Goal: Task Accomplishment & Management: Complete application form

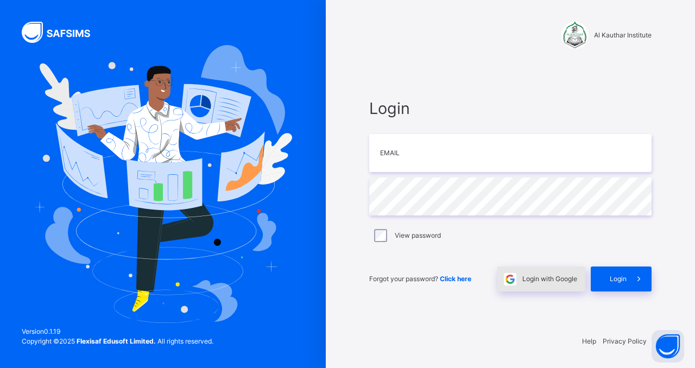
click at [562, 286] on div "Login with Google" at bounding box center [541, 278] width 88 height 25
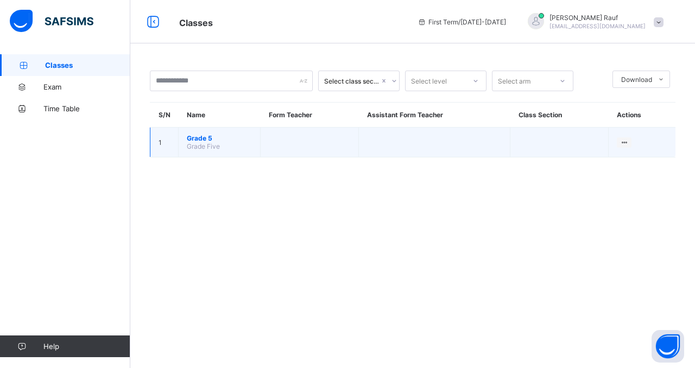
click at [195, 141] on span "Grade 5" at bounding box center [219, 138] width 65 height 8
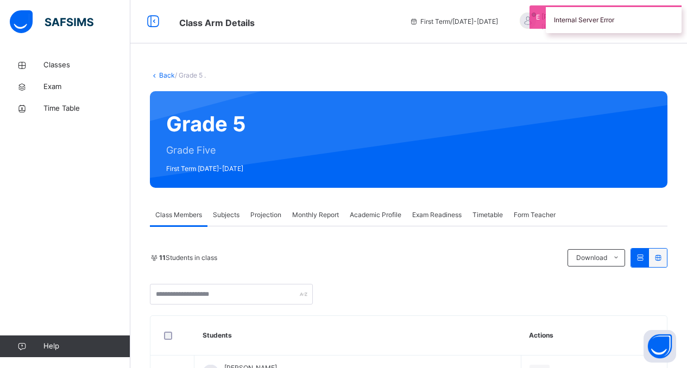
click at [266, 215] on span "Projection" at bounding box center [265, 215] width 31 height 10
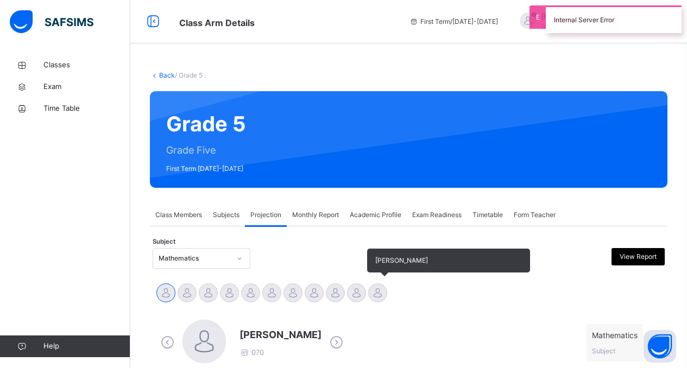
click at [381, 292] on div at bounding box center [377, 292] width 19 height 19
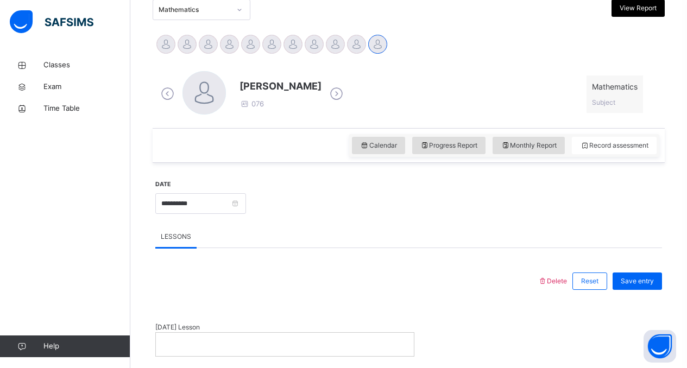
scroll to position [251, 0]
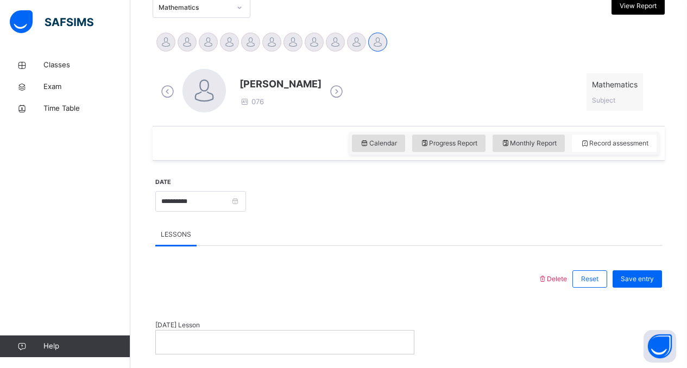
click at [222, 341] on p at bounding box center [285, 342] width 242 height 10
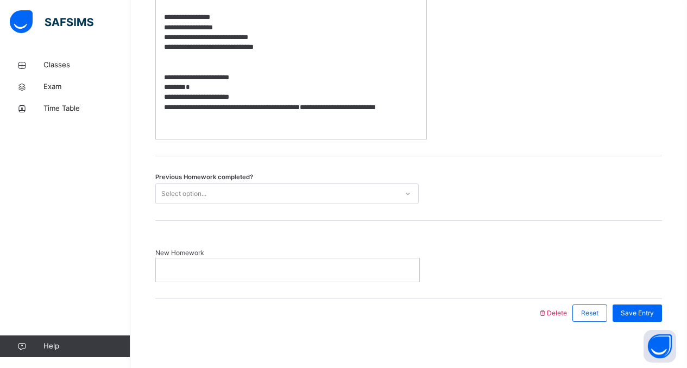
scroll to position [887, 0]
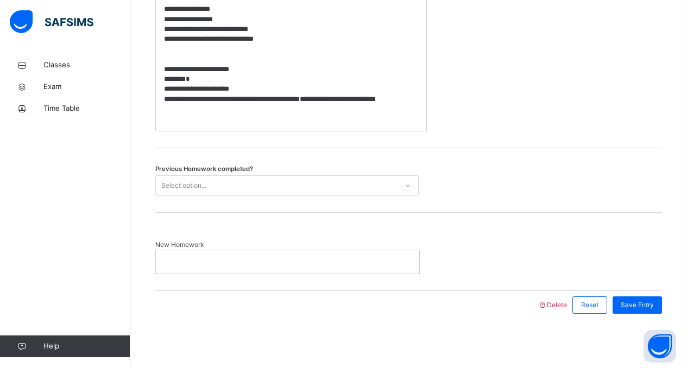
click at [239, 187] on div "Select option..." at bounding box center [277, 185] width 242 height 17
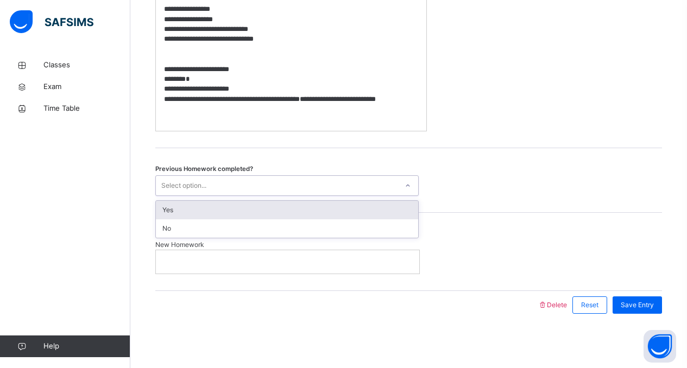
click at [240, 212] on div "Yes" at bounding box center [287, 210] width 262 height 18
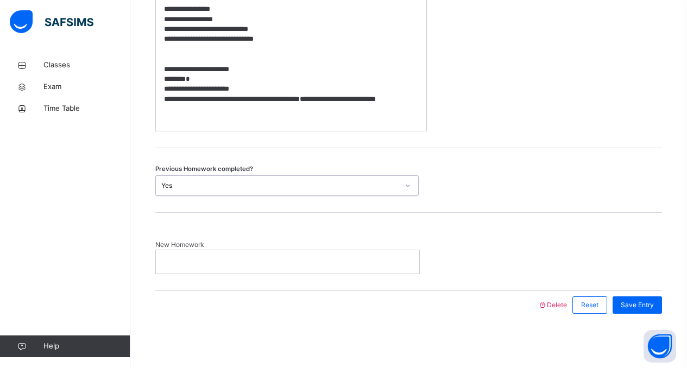
click at [240, 266] on p at bounding box center [287, 262] width 247 height 10
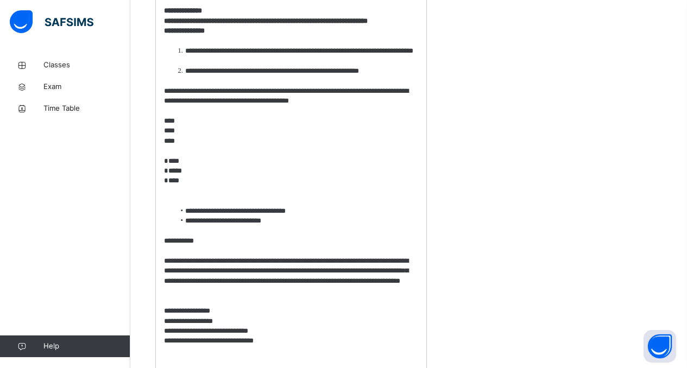
scroll to position [500, 0]
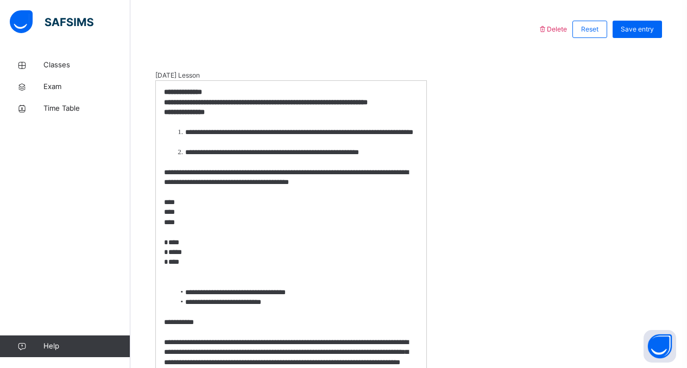
click at [204, 116] on strong "**********" at bounding box center [184, 112] width 41 height 7
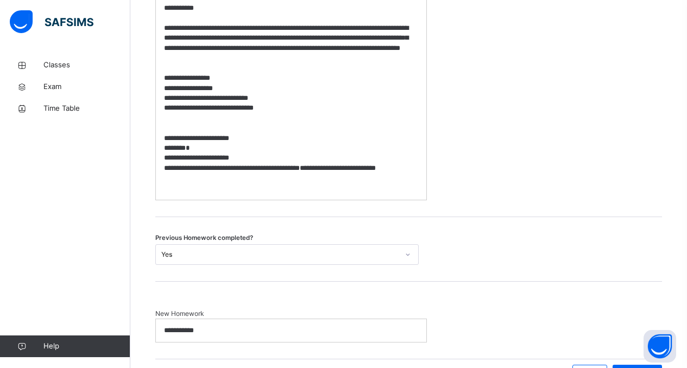
scroll to position [894, 0]
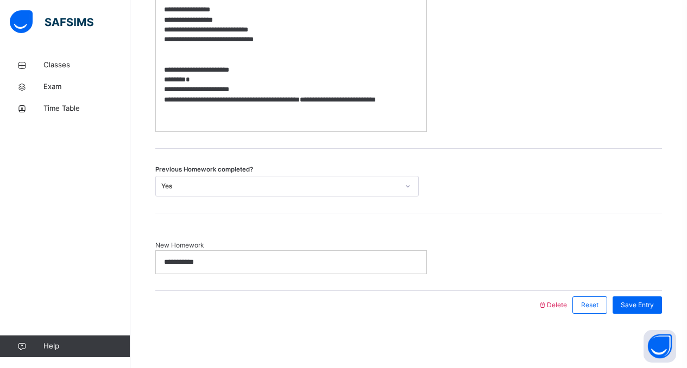
drag, startPoint x: 187, startPoint y: 264, endPoint x: 193, endPoint y: 262, distance: 6.4
click at [187, 264] on p "**********" at bounding box center [289, 262] width 251 height 10
click at [638, 307] on span "Save Entry" at bounding box center [636, 305] width 33 height 10
click at [653, 306] on span "Save Entry" at bounding box center [636, 305] width 33 height 10
click at [639, 305] on span "Save Entry" at bounding box center [636, 305] width 33 height 10
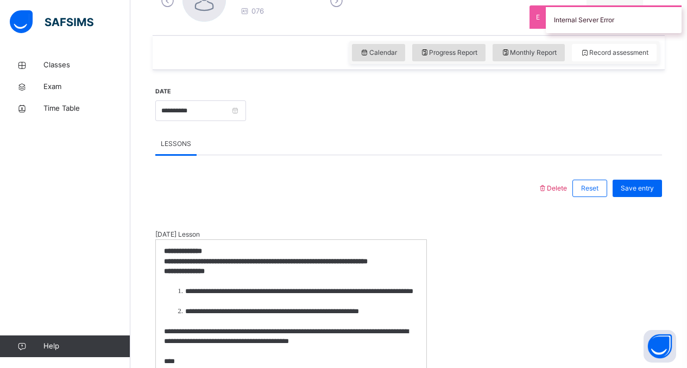
scroll to position [335, 0]
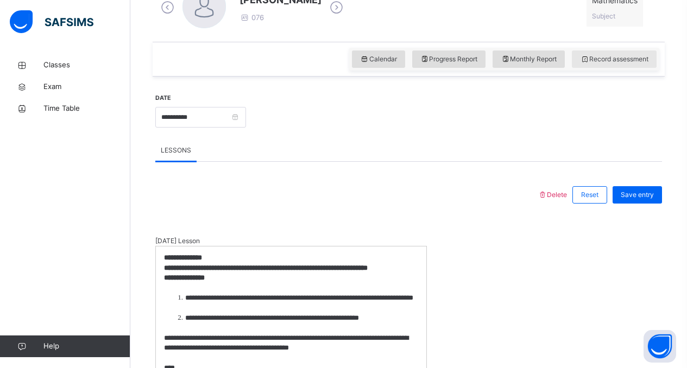
click at [635, 58] on span "Record assessment" at bounding box center [614, 59] width 68 height 10
click at [643, 196] on span "Save entry" at bounding box center [636, 195] width 33 height 10
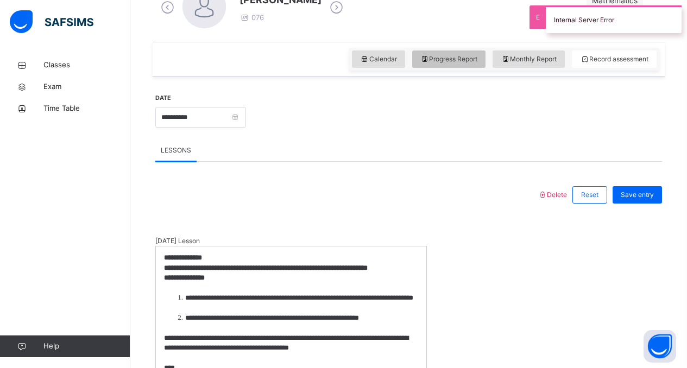
click at [460, 58] on span "Progress Report" at bounding box center [449, 59] width 58 height 10
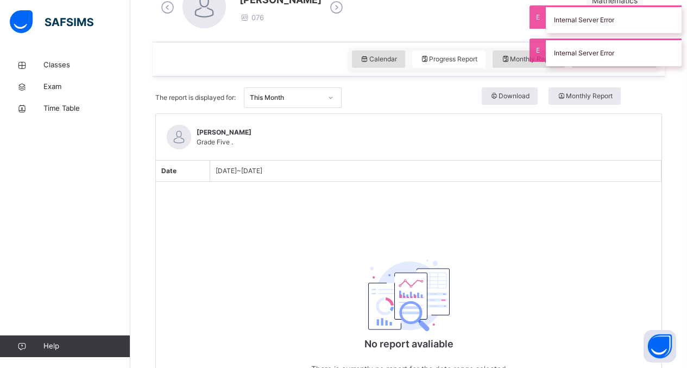
click at [262, 173] on span "Oct 1, 2025 ~ Oct 31, 2025" at bounding box center [238, 171] width 47 height 8
click at [211, 144] on span "Grade Five ." at bounding box center [223, 142] width 55 height 10
click at [271, 174] on div "Oct 1, 2025 ~ Oct 31, 2025" at bounding box center [435, 171] width 451 height 21
click at [262, 172] on span "Oct 1, 2025 ~ Oct 31, 2025" at bounding box center [238, 171] width 47 height 8
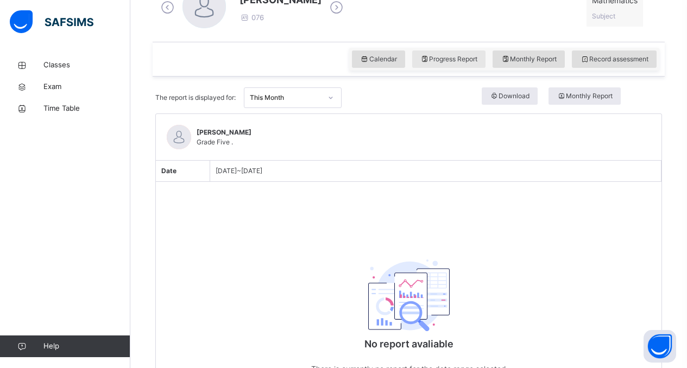
click at [467, 59] on span "Progress Report" at bounding box center [449, 59] width 58 height 10
drag, startPoint x: 246, startPoint y: 166, endPoint x: 234, endPoint y: 170, distance: 13.0
click at [243, 168] on span "Oct 1, 2025 ~ Oct 31, 2025" at bounding box center [238, 171] width 47 height 8
click at [174, 174] on span "Date" at bounding box center [168, 171] width 15 height 8
click at [225, 174] on div "Oct 1, 2025 ~ Oct 31, 2025" at bounding box center [435, 171] width 451 height 21
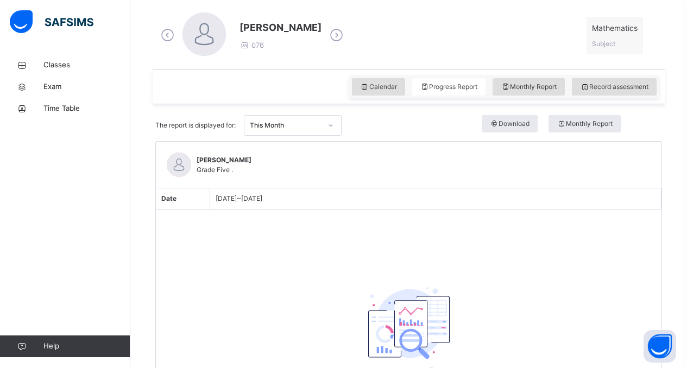
scroll to position [150, 0]
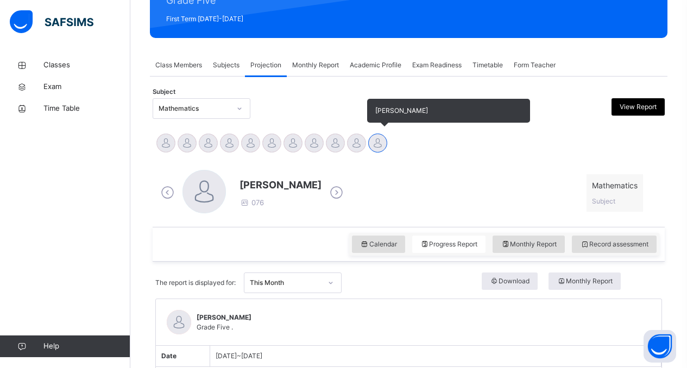
click at [370, 143] on div at bounding box center [377, 143] width 19 height 19
click at [379, 144] on div at bounding box center [377, 143] width 19 height 19
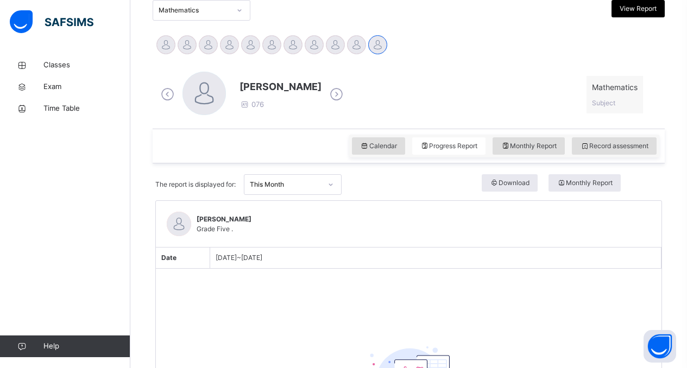
scroll to position [252, 0]
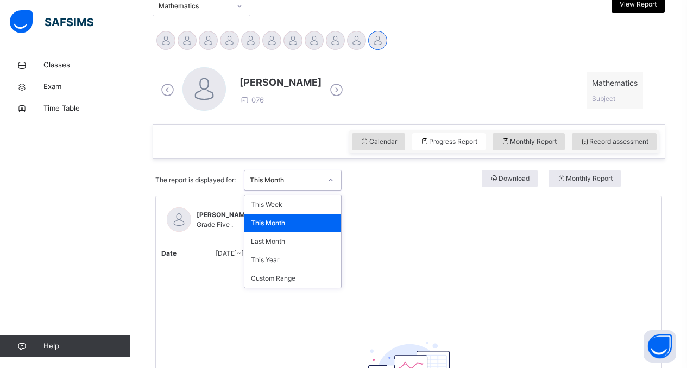
click at [296, 180] on div "This Month" at bounding box center [286, 180] width 72 height 10
click at [290, 175] on div "This Month" at bounding box center [286, 180] width 72 height 10
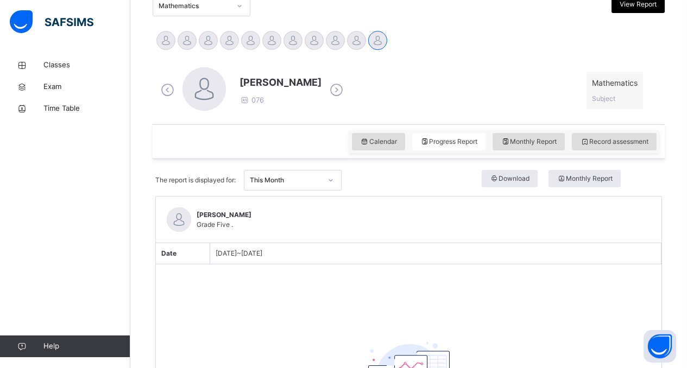
click at [240, 249] on span "Oct 1, 2025 ~ Oct 31, 2025" at bounding box center [238, 253] width 47 height 8
click at [290, 183] on div "This Month" at bounding box center [286, 180] width 72 height 10
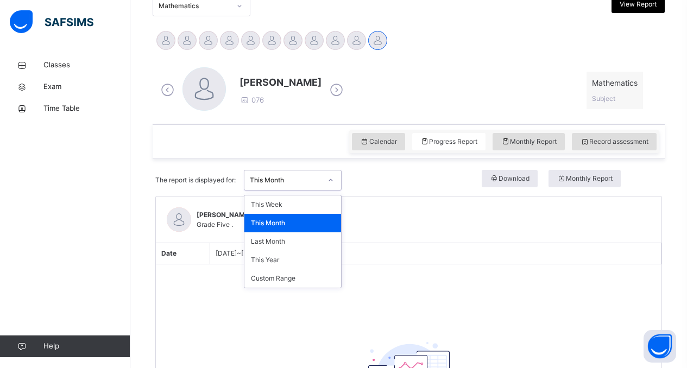
drag, startPoint x: 293, startPoint y: 219, endPoint x: 293, endPoint y: 212, distance: 7.6
click at [293, 218] on div "This Month" at bounding box center [292, 223] width 97 height 18
click at [291, 181] on div "This Month" at bounding box center [286, 180] width 72 height 10
click at [290, 208] on div "This Week" at bounding box center [292, 204] width 97 height 18
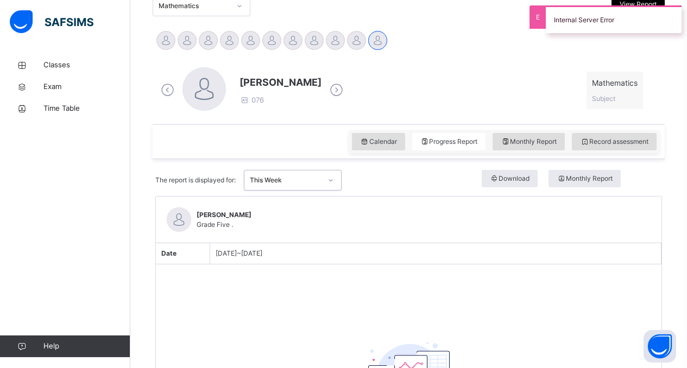
click at [282, 258] on div "Oct 5, 2025 ~ Oct 11, 2025" at bounding box center [435, 253] width 451 height 21
click at [262, 256] on span "Oct 5, 2025 ~ Oct 11, 2025" at bounding box center [238, 253] width 47 height 8
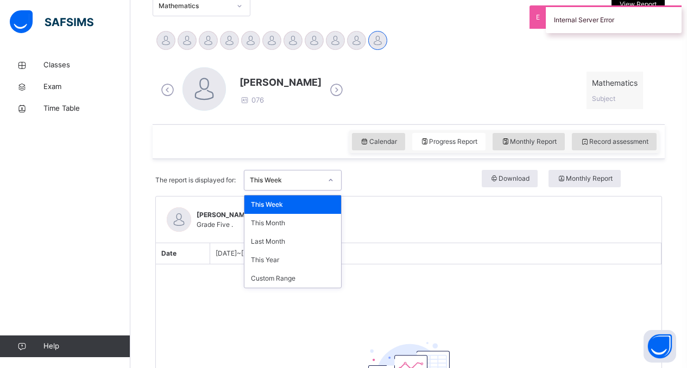
click at [288, 184] on div "This Week" at bounding box center [286, 180] width 72 height 10
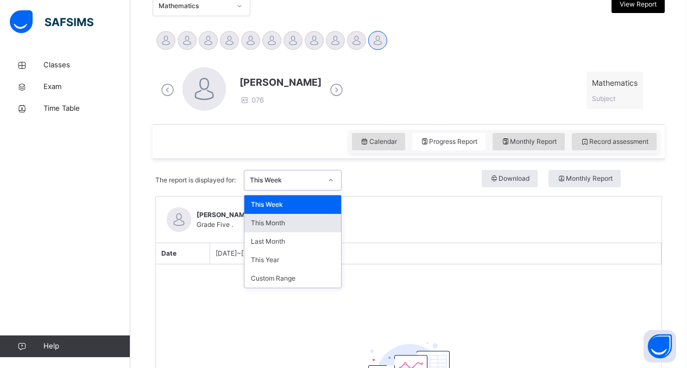
drag, startPoint x: 237, startPoint y: 260, endPoint x: 234, endPoint y: 251, distance: 9.6
click at [234, 258] on div "Oct 5, 2025 ~ Oct 11, 2025" at bounding box center [435, 253] width 451 height 21
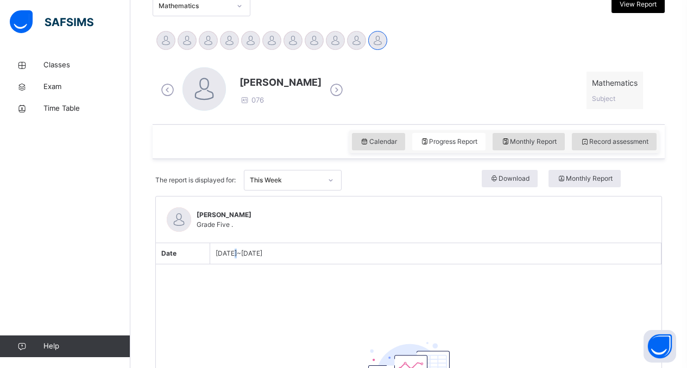
click at [233, 250] on span "Oct 5, 2025 ~ Oct 11, 2025" at bounding box center [238, 253] width 47 height 8
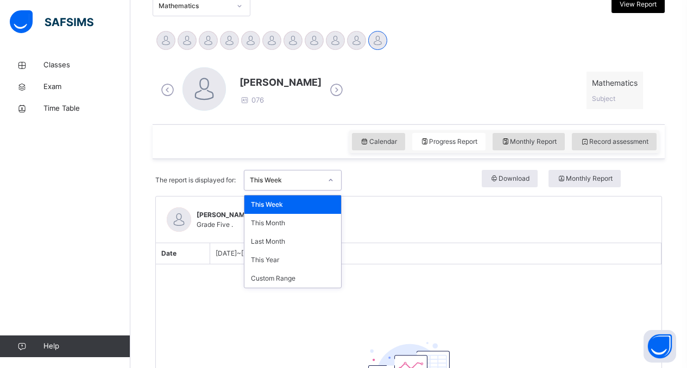
click at [313, 183] on div "This Week" at bounding box center [286, 180] width 72 height 10
click at [326, 218] on div "This Month" at bounding box center [292, 223] width 97 height 18
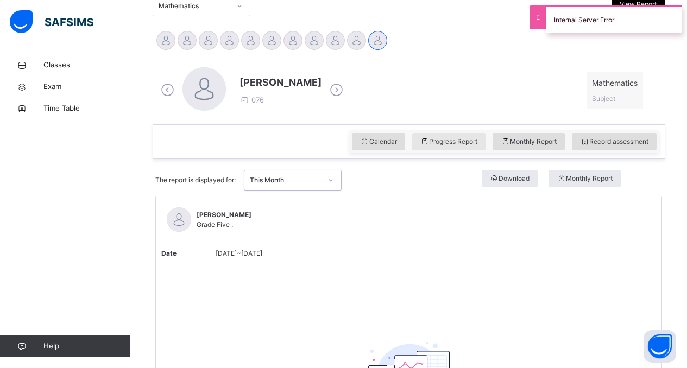
click at [462, 145] on span "Progress Report" at bounding box center [449, 142] width 58 height 10
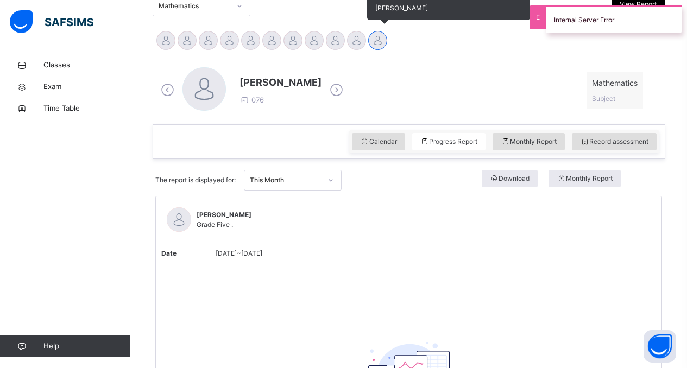
click at [376, 42] on div at bounding box center [377, 40] width 19 height 19
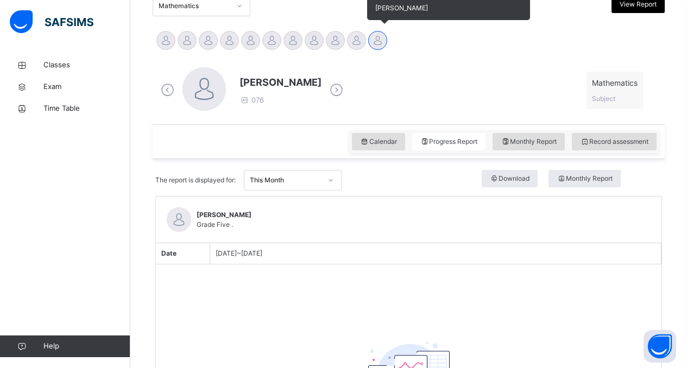
click at [376, 37] on div at bounding box center [377, 40] width 19 height 19
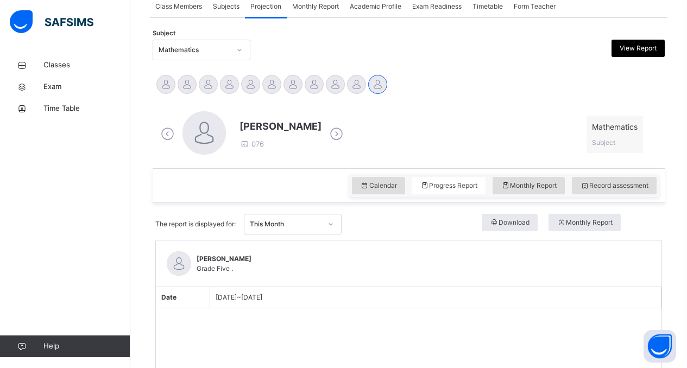
scroll to position [163, 0]
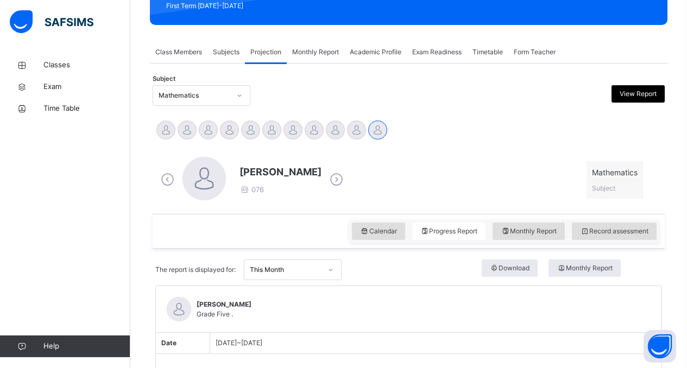
click at [269, 55] on span "Projection" at bounding box center [265, 52] width 31 height 10
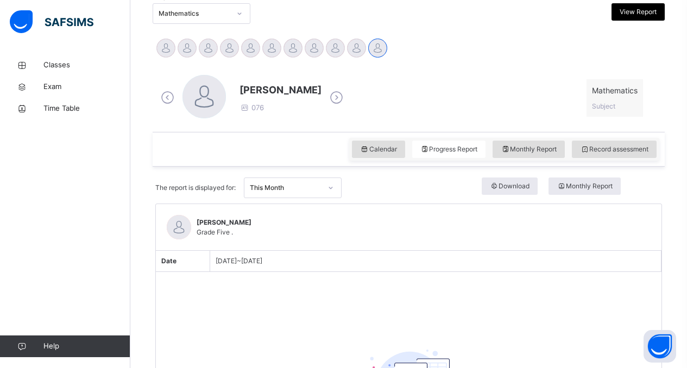
scroll to position [264, 0]
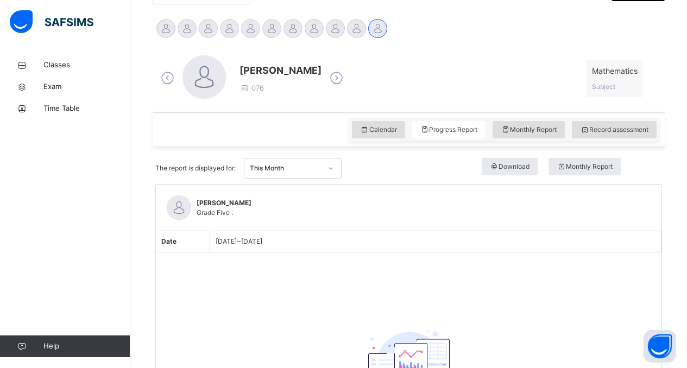
click at [262, 238] on span "Oct 1, 2025 ~ Oct 31, 2025" at bounding box center [238, 241] width 47 height 8
click at [614, 129] on span "Record assessment" at bounding box center [614, 130] width 68 height 10
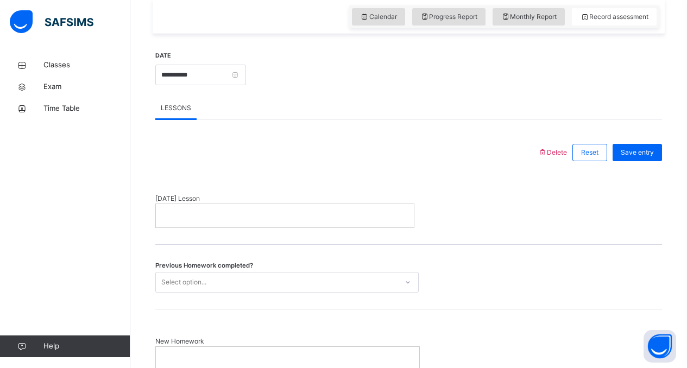
scroll to position [404, 0]
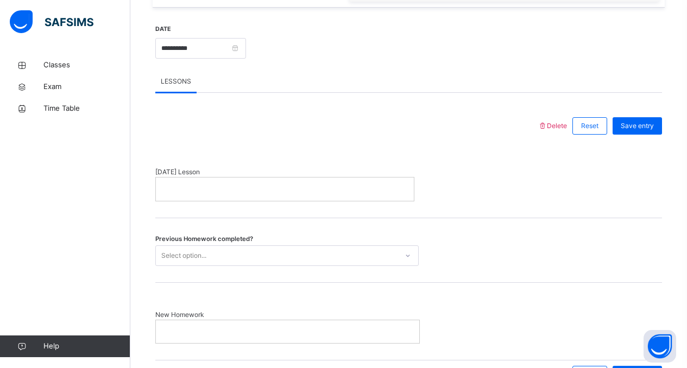
click at [264, 186] on p at bounding box center [285, 189] width 242 height 10
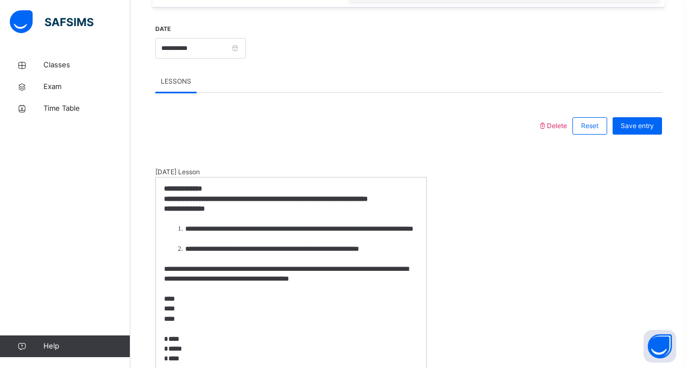
scroll to position [0, 0]
click at [205, 212] on strong "**********" at bounding box center [184, 208] width 41 height 7
click at [314, 334] on p at bounding box center [291, 329] width 254 height 10
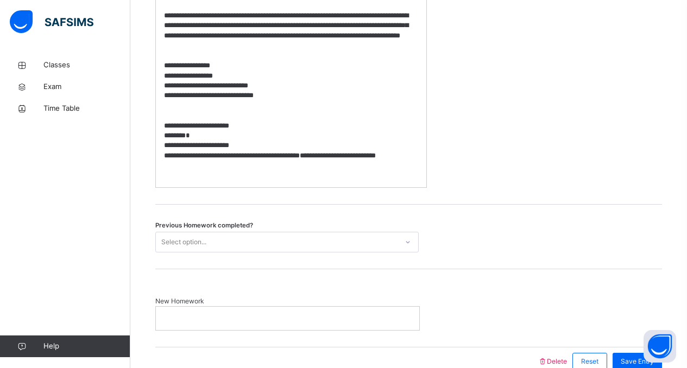
scroll to position [827, 0]
click at [226, 251] on div "Select option..." at bounding box center [277, 242] width 242 height 17
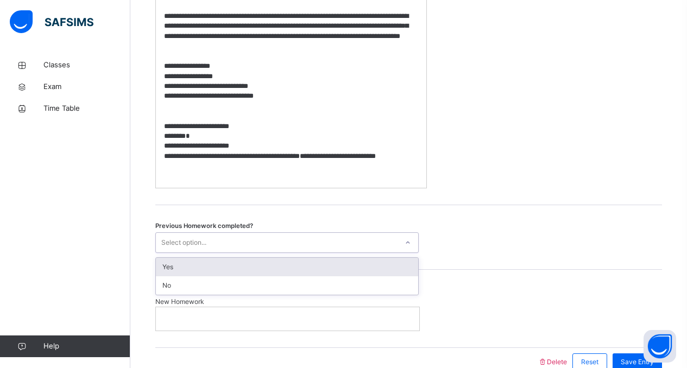
click at [211, 272] on div "Yes" at bounding box center [287, 267] width 262 height 18
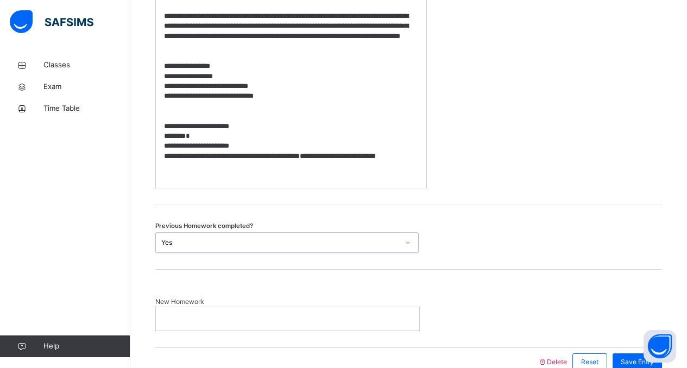
click at [217, 323] on div at bounding box center [287, 318] width 263 height 23
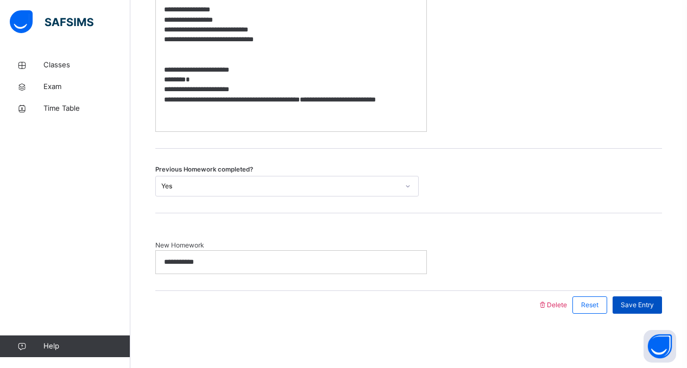
click at [650, 300] on span "Save Entry" at bounding box center [636, 305] width 33 height 10
click at [643, 309] on span "Save Entry" at bounding box center [636, 305] width 33 height 10
click at [650, 302] on span "Save Entry" at bounding box center [636, 305] width 33 height 10
click at [495, 238] on div "**********" at bounding box center [408, 252] width 506 height 78
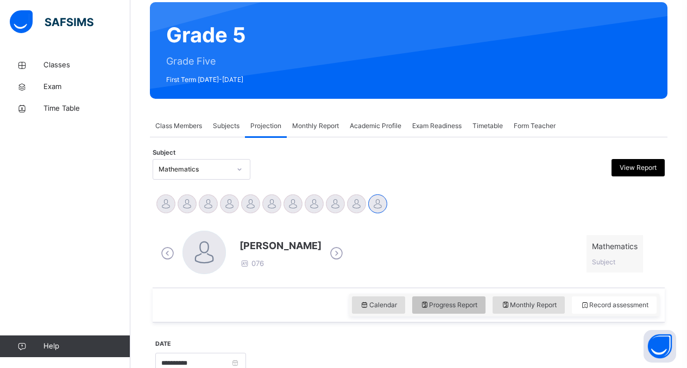
scroll to position [90, 0]
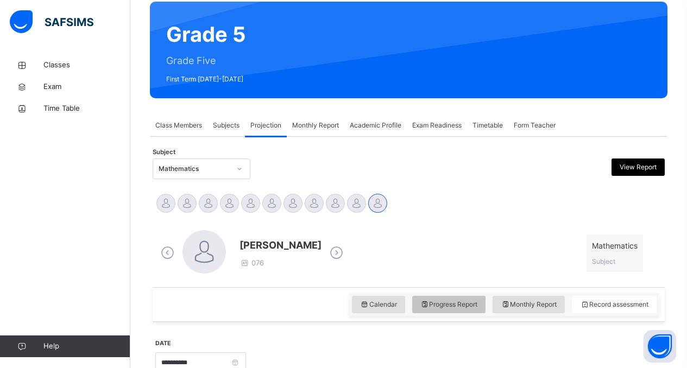
click at [461, 300] on span "Progress Report" at bounding box center [449, 305] width 58 height 10
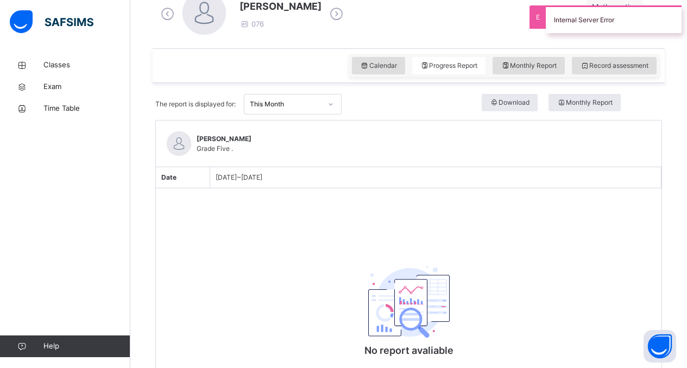
scroll to position [402, 0]
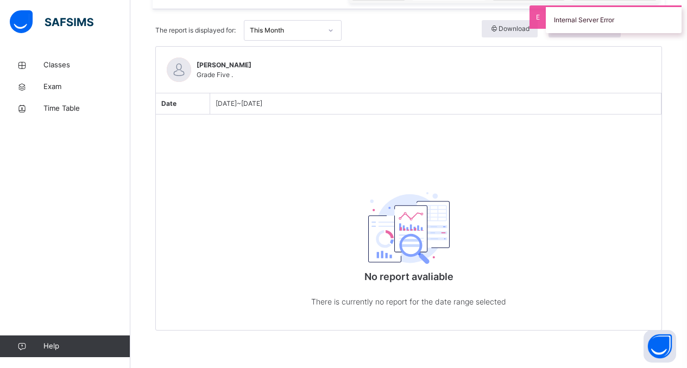
click at [261, 101] on span "Oct 1, 2025 ~ Oct 31, 2025" at bounding box center [238, 103] width 47 height 8
click at [261, 102] on span "Oct 1, 2025 ~ Oct 31, 2025" at bounding box center [238, 103] width 47 height 8
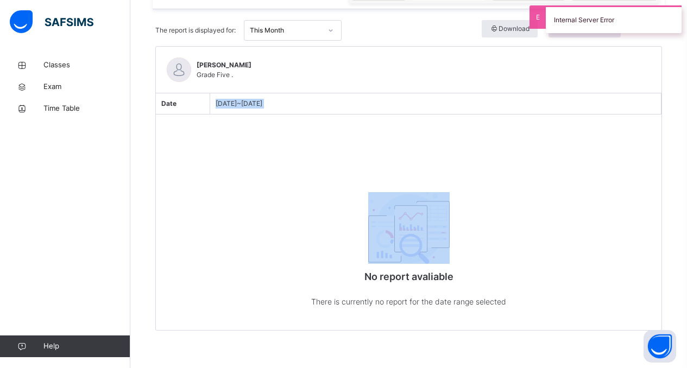
click at [261, 102] on span "Oct 1, 2025 ~ Oct 31, 2025" at bounding box center [238, 103] width 47 height 8
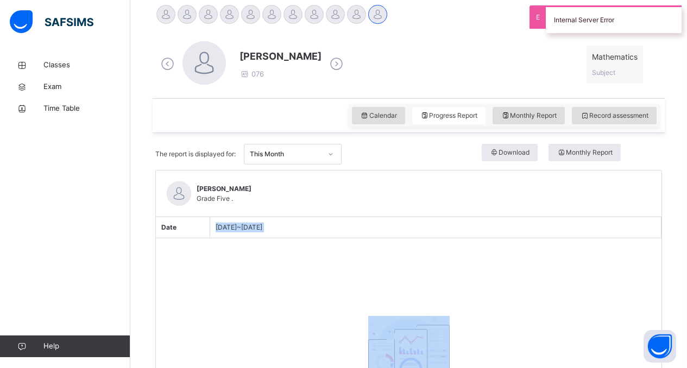
scroll to position [205, 0]
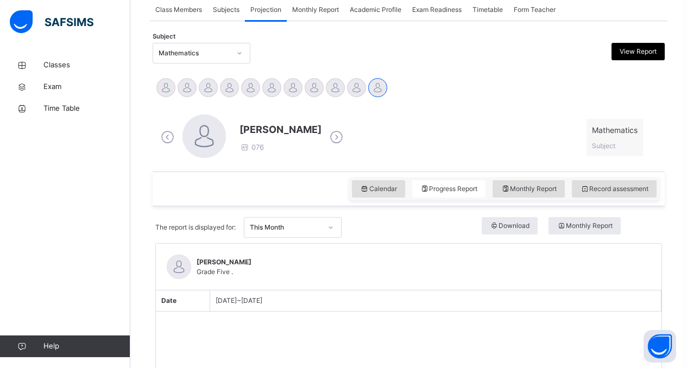
click at [303, 228] on div "This Month" at bounding box center [286, 228] width 72 height 10
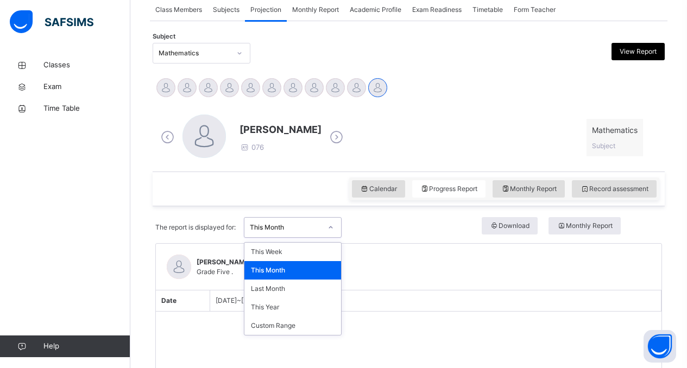
click at [303, 227] on div "This Month" at bounding box center [286, 228] width 72 height 10
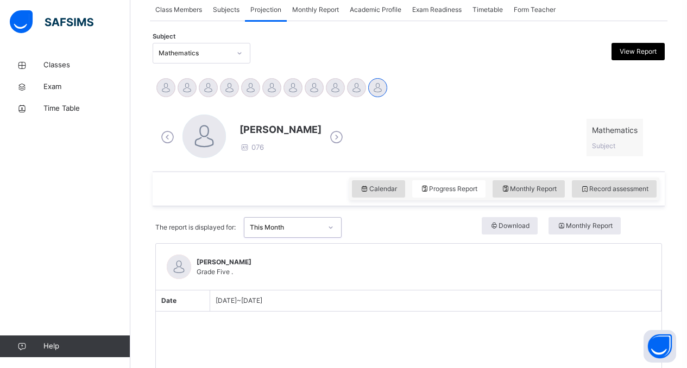
click at [180, 305] on div "Date" at bounding box center [183, 300] width 54 height 21
click at [360, 11] on span "Academic Profile" at bounding box center [376, 10] width 52 height 10
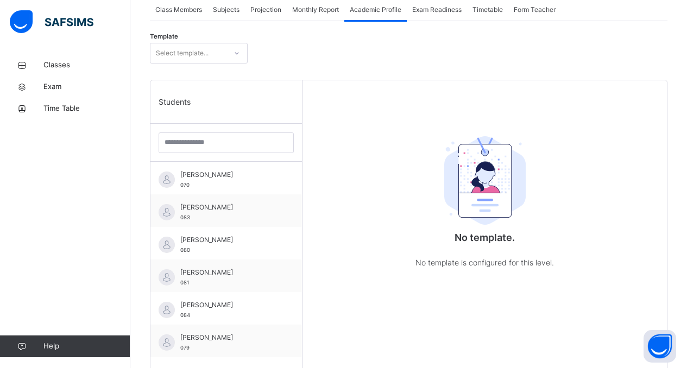
click at [262, 4] on div "Projection" at bounding box center [266, 10] width 42 height 22
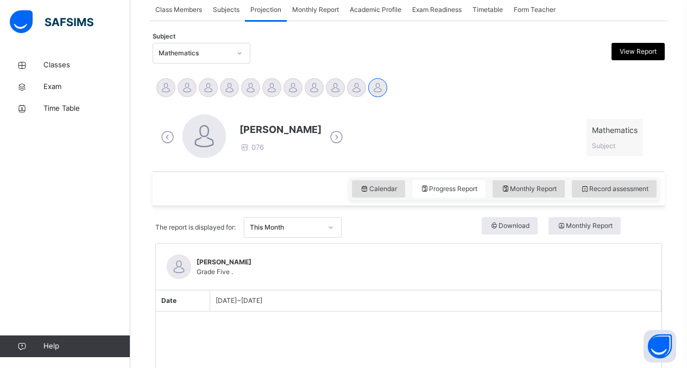
click at [230, 15] on div "Subjects" at bounding box center [225, 10] width 37 height 22
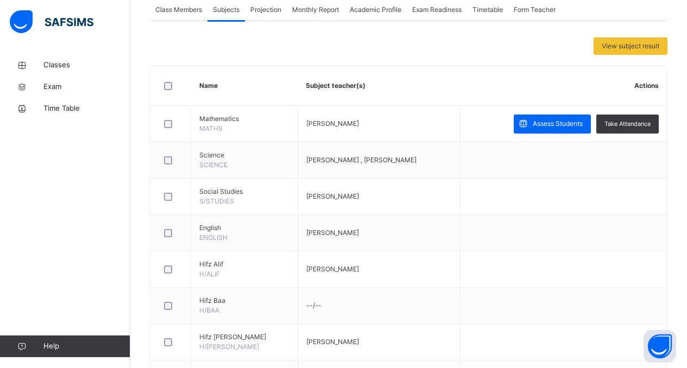
click at [272, 13] on span "Projection" at bounding box center [265, 10] width 31 height 10
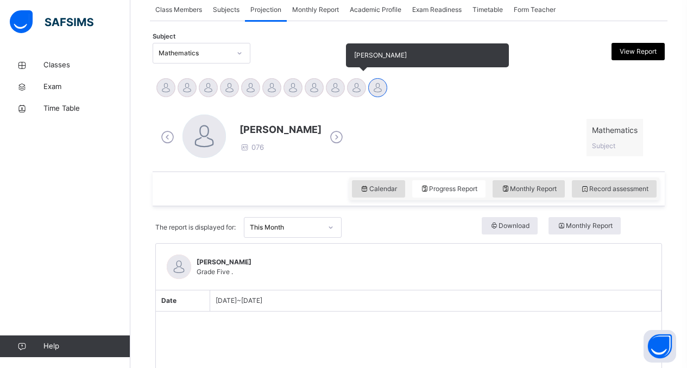
click at [354, 88] on div at bounding box center [356, 87] width 19 height 19
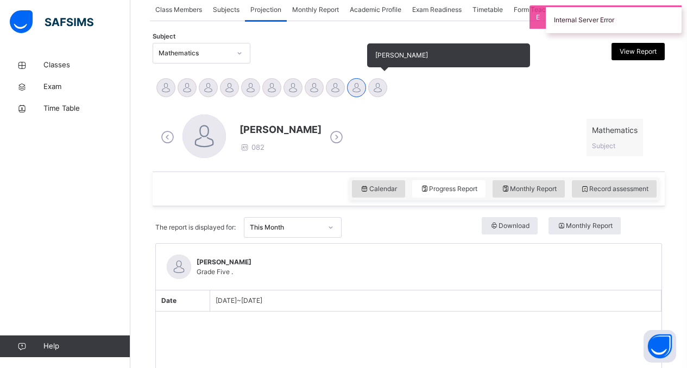
click at [381, 90] on div at bounding box center [377, 87] width 19 height 19
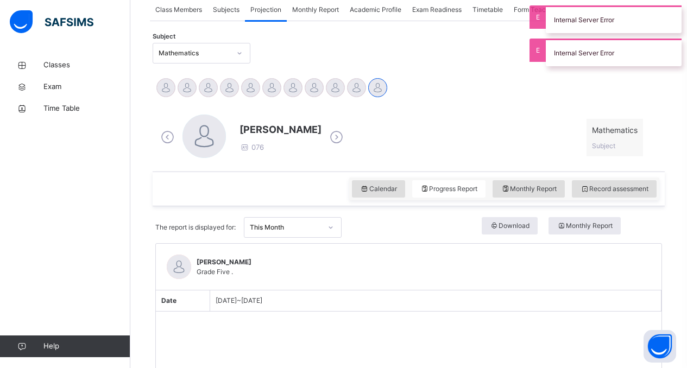
click at [627, 28] on div "Internal Server Error" at bounding box center [613, 19] width 136 height 28
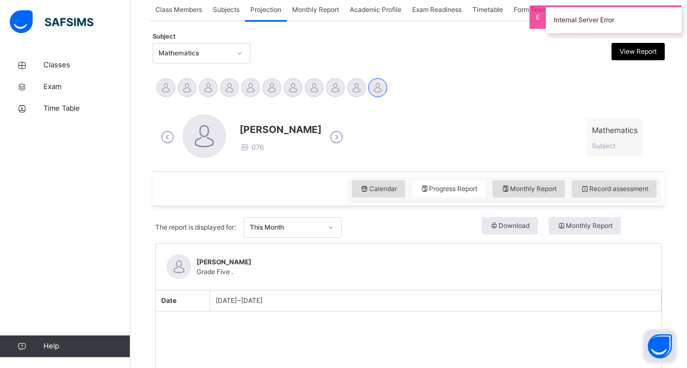
click at [653, 335] on button "Open asap" at bounding box center [659, 346] width 33 height 33
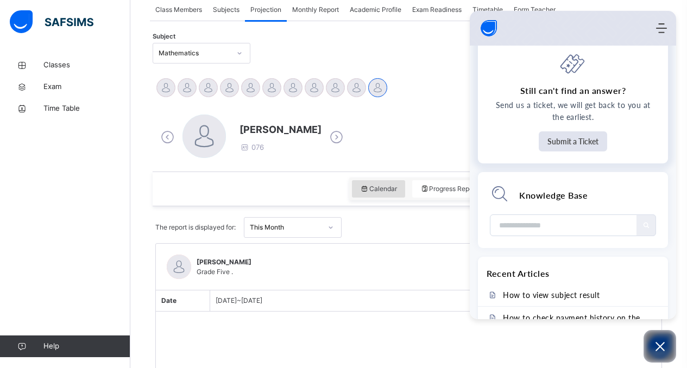
scroll to position [196, 0]
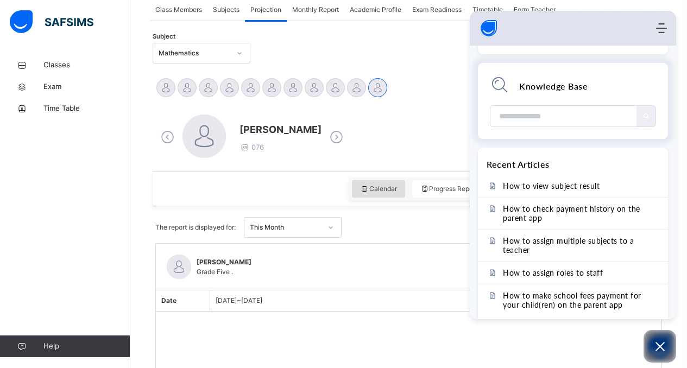
click at [561, 112] on input "Module search widget" at bounding box center [564, 116] width 130 height 21
type input "**********"
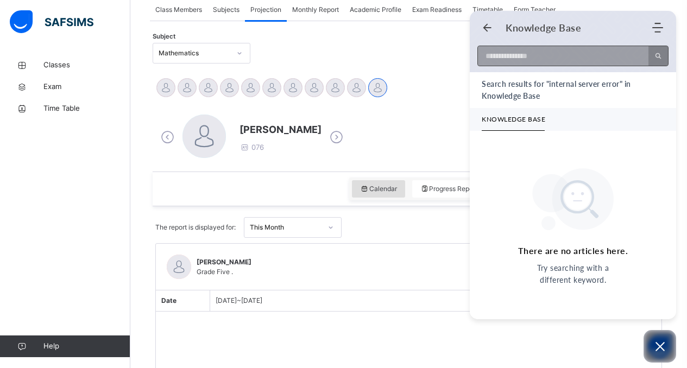
click at [557, 52] on input at bounding box center [560, 56] width 164 height 20
click at [567, 60] on input at bounding box center [560, 56] width 164 height 20
click at [433, 80] on div "Areebah Khan Aysha Khan Farheen Jabed Fatimah Abdurrahman Habeebah Ismail Hasna…" at bounding box center [408, 89] width 506 height 24
click at [479, 26] on div "Knowledge Base Home Knowledge Base Submit Ticket" at bounding box center [572, 27] width 206 height 21
click at [482, 26] on icon "Back" at bounding box center [486, 27] width 11 height 11
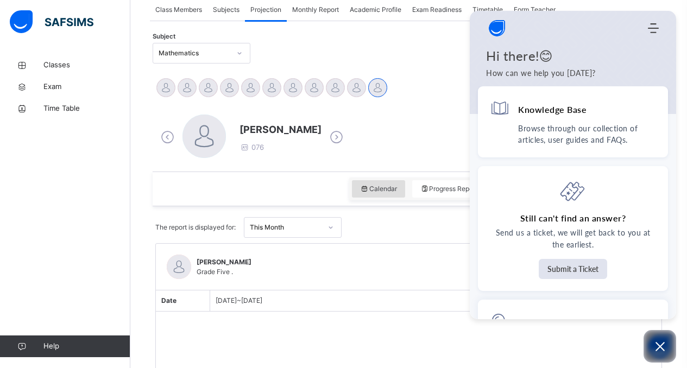
click at [454, 93] on div "Areebah Khan Aysha Khan Farheen Jabed Fatimah Abdurrahman Habeebah Ismail Hasna…" at bounding box center [408, 89] width 506 height 24
click at [654, 25] on icon "Modules Menu" at bounding box center [652, 28] width 11 height 11
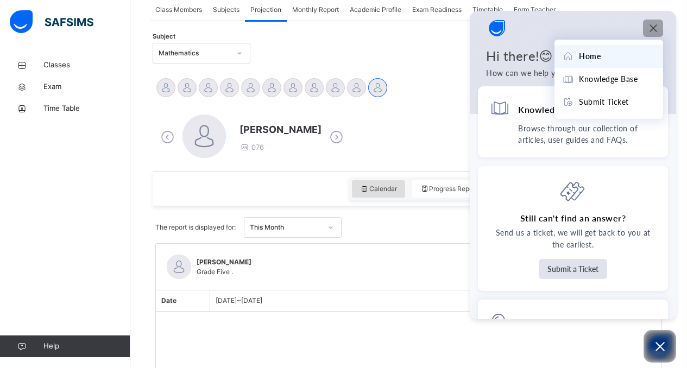
click at [655, 26] on use "Modules Menu" at bounding box center [652, 27] width 7 height 7
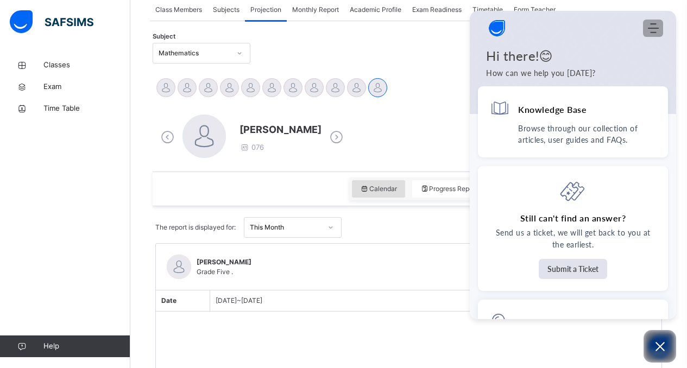
click at [655, 26] on icon "Modules Menu" at bounding box center [652, 28] width 11 height 11
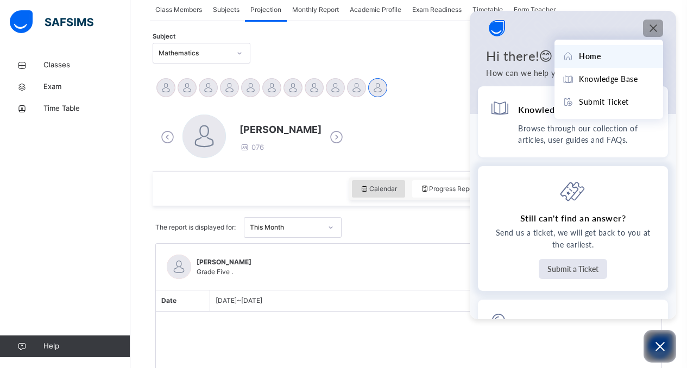
click at [570, 271] on button "Submit a Ticket" at bounding box center [572, 269] width 68 height 20
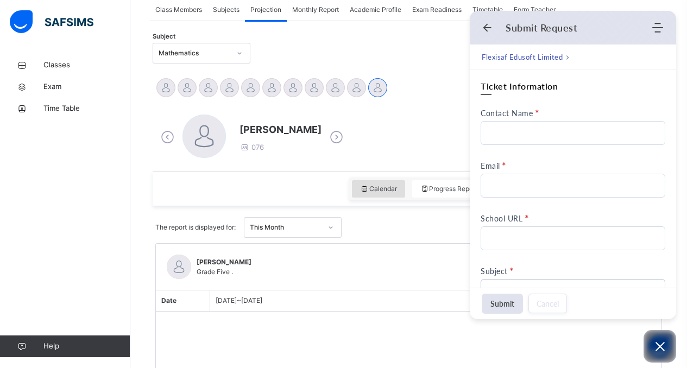
scroll to position [0, 0]
click at [580, 143] on input "Contact Name" at bounding box center [572, 133] width 185 height 24
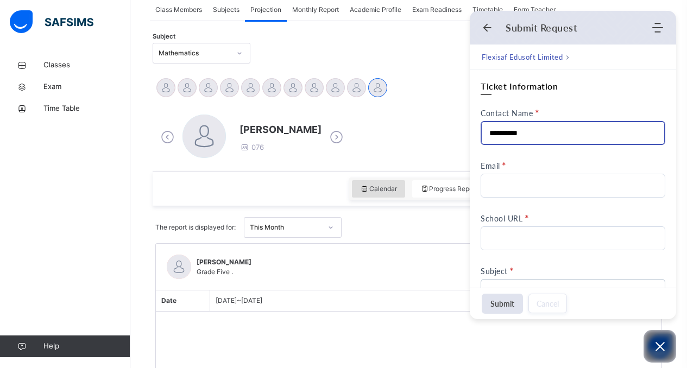
type input "**********"
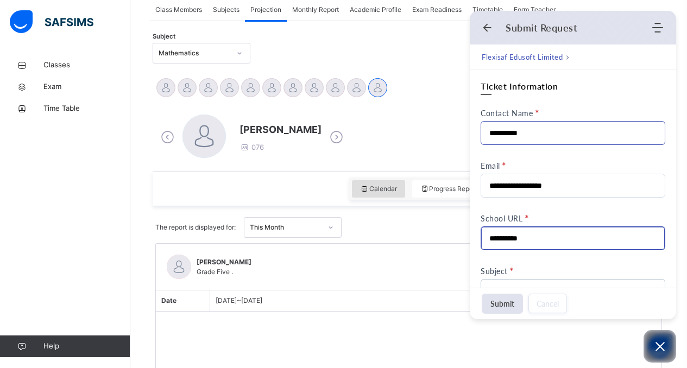
type input "**********"
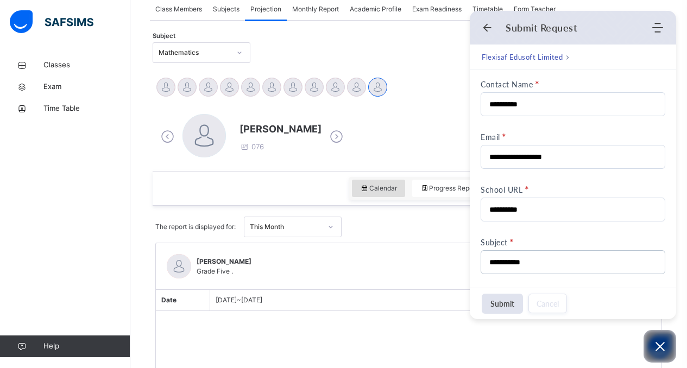
scroll to position [225, 0]
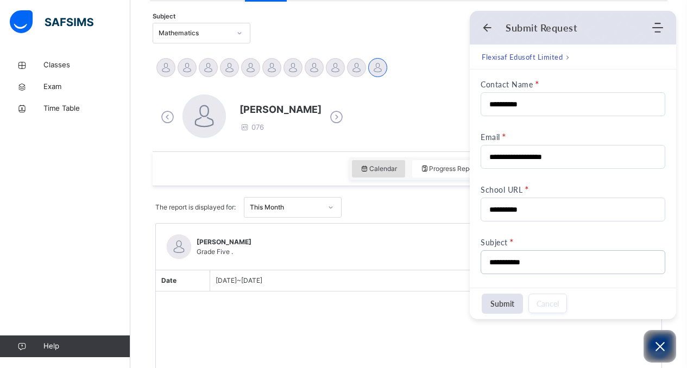
drag, startPoint x: 560, startPoint y: 262, endPoint x: 473, endPoint y: 264, distance: 86.9
click at [492, 259] on input "**********" at bounding box center [569, 262] width 161 height 23
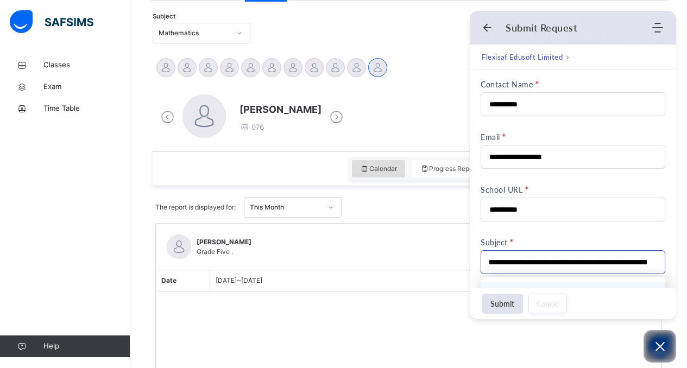
scroll to position [0, 4]
type input "**********"
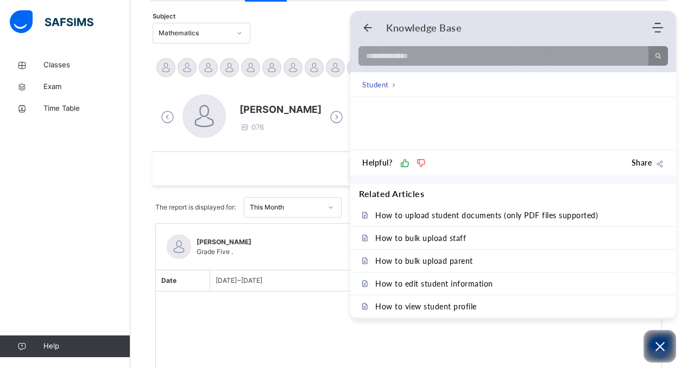
scroll to position [1426, 0]
click at [333, 324] on div "Tahniyat Yusra Grade Five . Date Oct 1, 2025 ~ Oct 31, 2025 No report avaliable…" at bounding box center [408, 365] width 506 height 284
click at [649, 34] on div "Knowledge Base Home Knowledge Base Submit Ticket" at bounding box center [513, 27] width 326 height 21
click at [657, 28] on use "Modules Menu" at bounding box center [657, 28] width 11 height 10
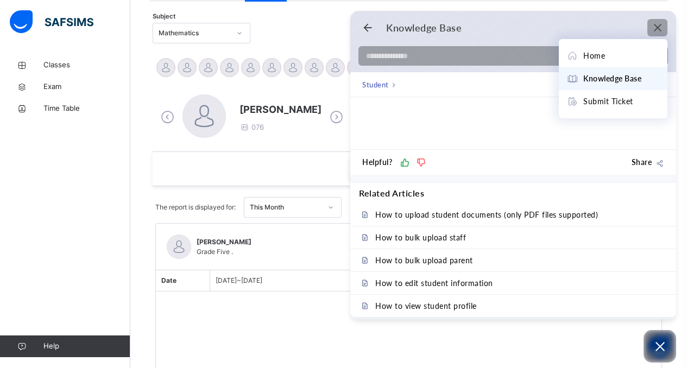
click at [657, 28] on use "Modules Menu" at bounding box center [656, 27] width 7 height 7
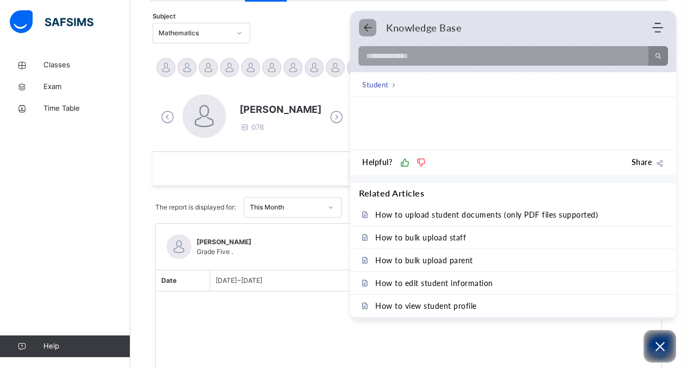
click at [366, 30] on use "Back" at bounding box center [368, 28] width 8 height 8
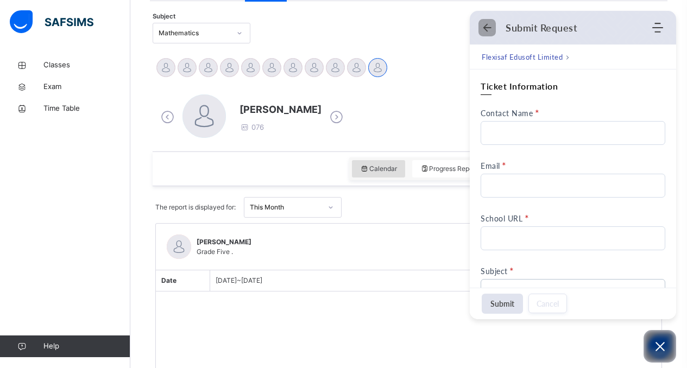
scroll to position [0, 0]
click at [489, 24] on icon "Back" at bounding box center [486, 27] width 11 height 11
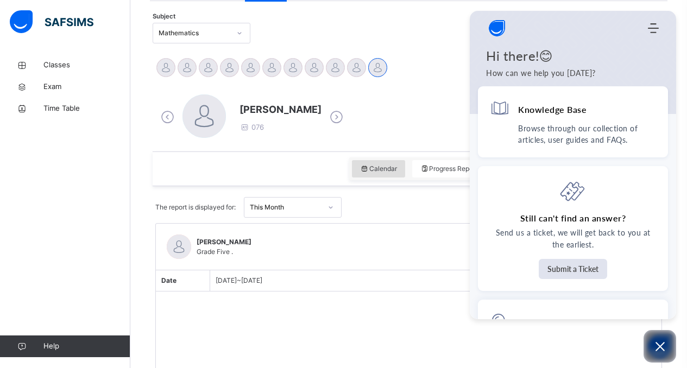
click at [433, 66] on div "Areebah Khan Aysha Khan Farheen Jabed Fatimah Abdurrahman Habeebah Ismail Hasna…" at bounding box center [408, 69] width 506 height 24
click at [666, 345] on button "Open asap" at bounding box center [659, 346] width 33 height 33
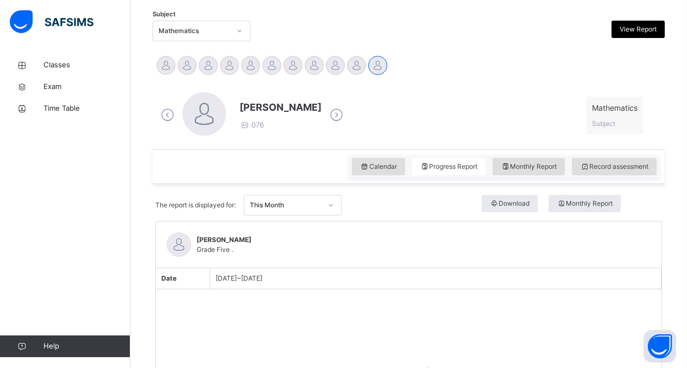
scroll to position [227, 0]
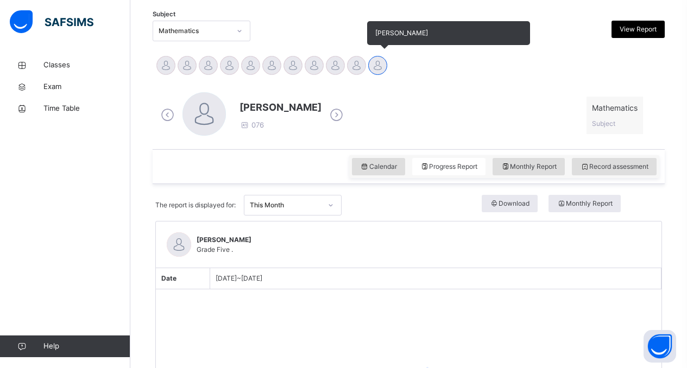
click at [378, 65] on div at bounding box center [377, 65] width 19 height 19
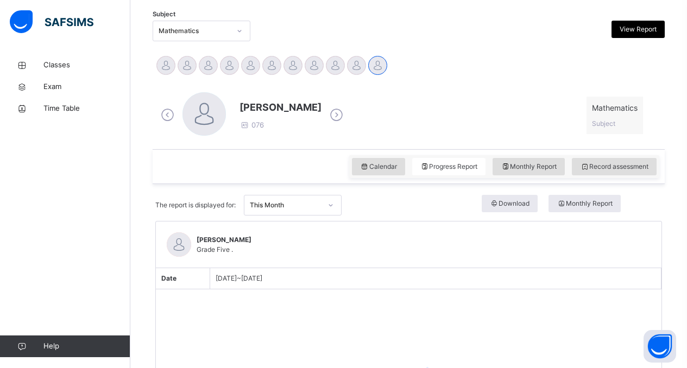
click at [168, 274] on span "Date" at bounding box center [168, 278] width 15 height 8
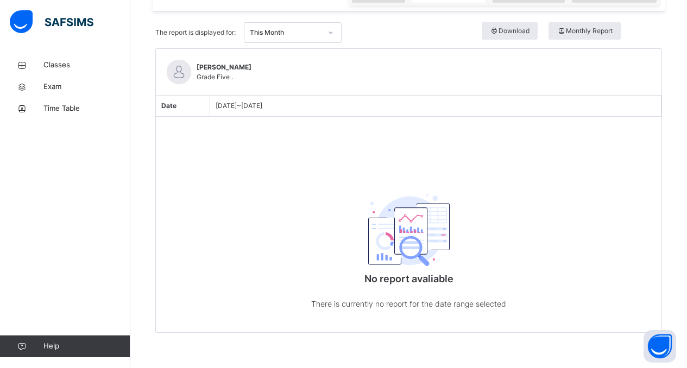
scroll to position [402, 0]
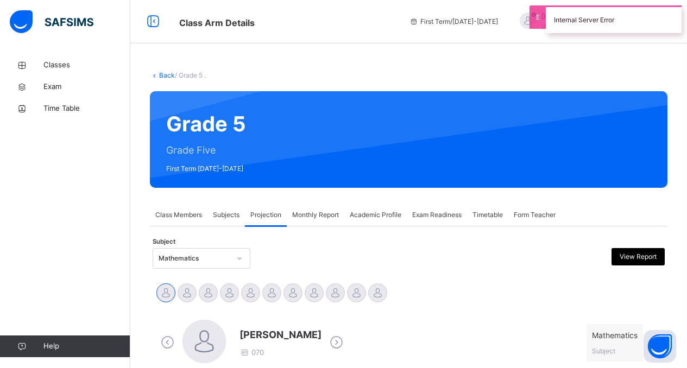
click at [382, 283] on div at bounding box center [377, 292] width 19 height 19
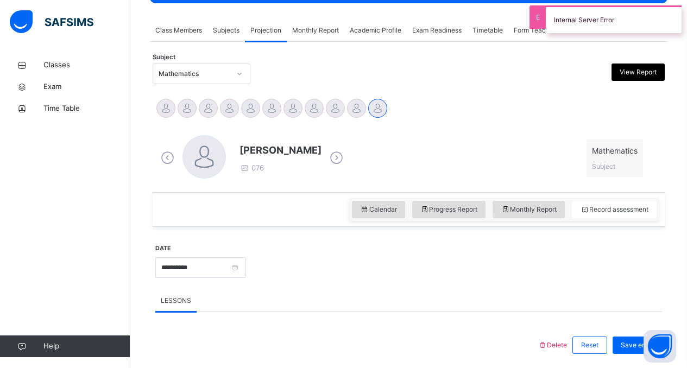
scroll to position [473, 0]
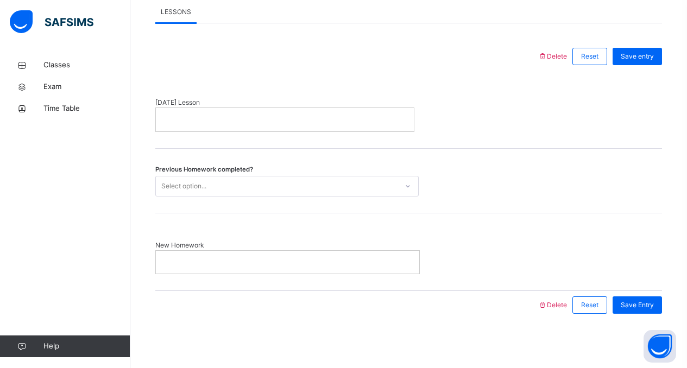
click at [217, 124] on p at bounding box center [285, 120] width 242 height 10
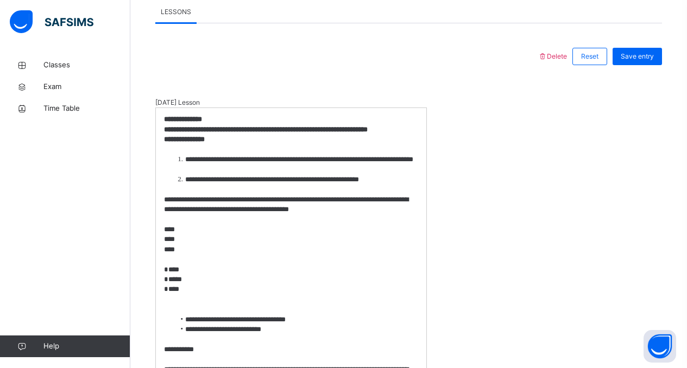
click at [204, 143] on strong "**********" at bounding box center [184, 139] width 41 height 7
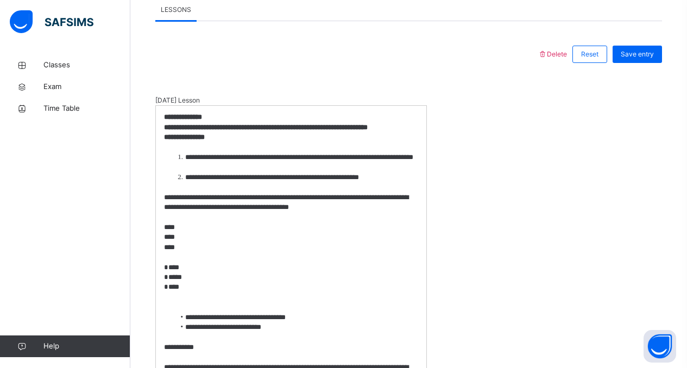
scroll to position [844, 0]
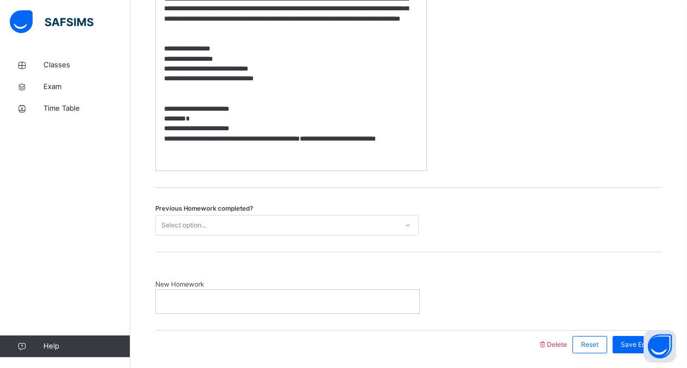
click at [224, 313] on div at bounding box center [287, 301] width 263 height 23
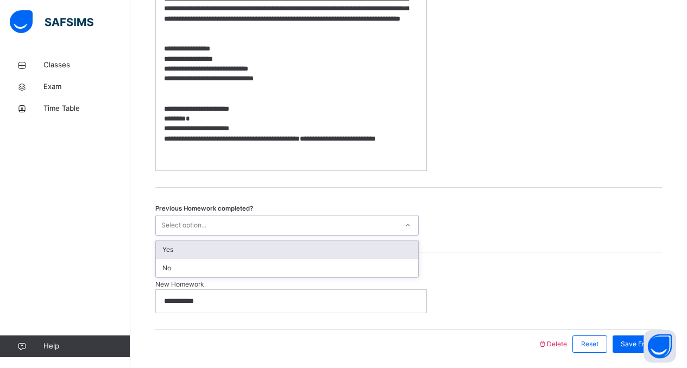
click at [162, 236] on div "Select option..." at bounding box center [183, 225] width 45 height 21
click at [179, 259] on div "Yes" at bounding box center [287, 249] width 262 height 18
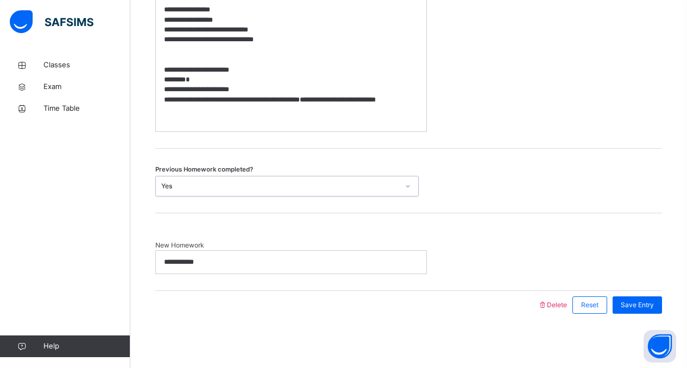
scroll to position [894, 0]
click at [638, 307] on span "Save Entry" at bounding box center [636, 305] width 33 height 10
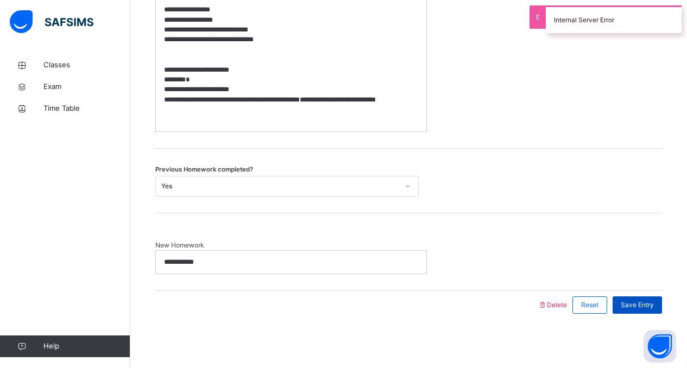
click at [652, 304] on span "Save Entry" at bounding box center [636, 305] width 33 height 10
click at [651, 306] on span "Save Entry" at bounding box center [636, 305] width 33 height 10
click at [650, 309] on span "Save Entry" at bounding box center [636, 305] width 33 height 10
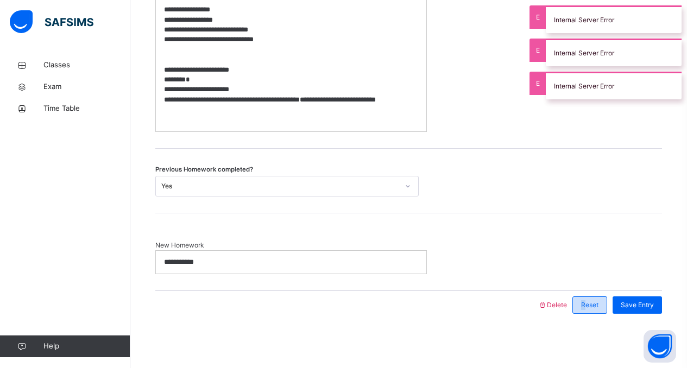
click at [592, 307] on span "Reset" at bounding box center [589, 305] width 17 height 10
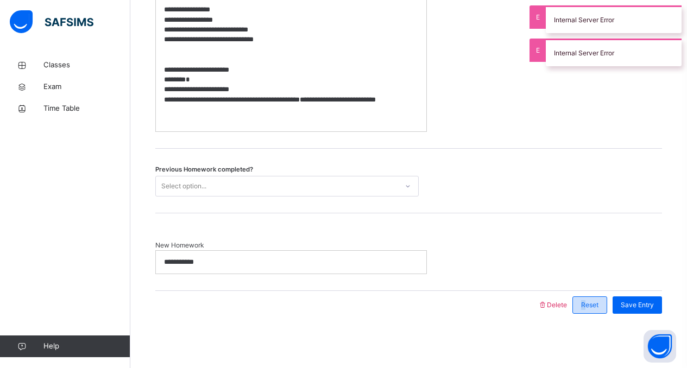
click at [593, 306] on span "Reset" at bounding box center [589, 305] width 17 height 10
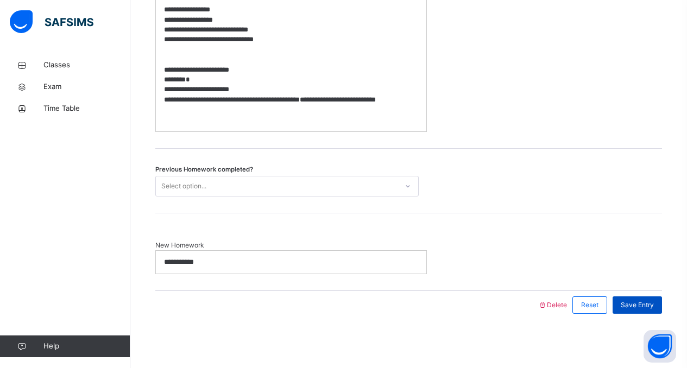
click at [653, 302] on span "Save Entry" at bounding box center [636, 305] width 33 height 10
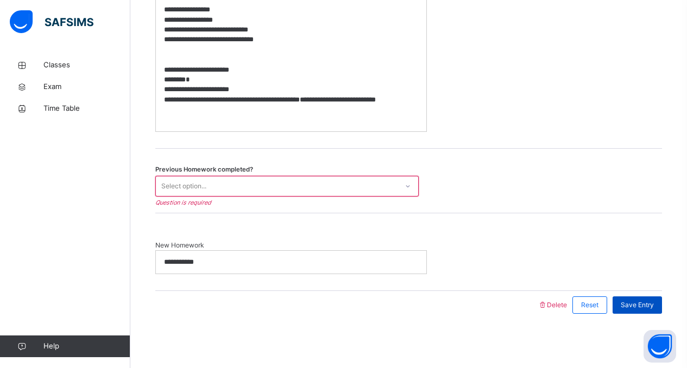
click at [653, 304] on span "Save Entry" at bounding box center [636, 305] width 33 height 10
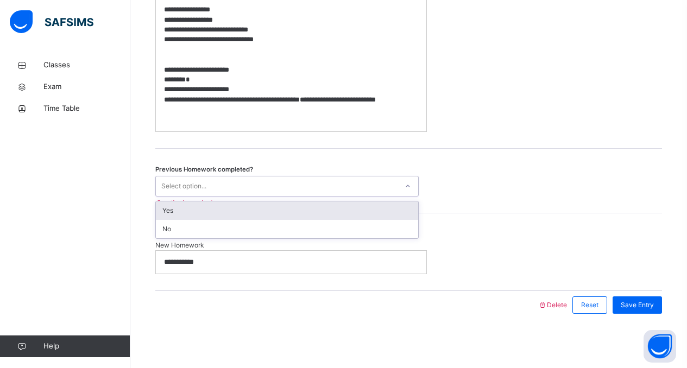
click at [397, 179] on div "Select option..." at bounding box center [286, 186] width 263 height 21
click at [393, 208] on div "Yes" at bounding box center [287, 210] width 262 height 18
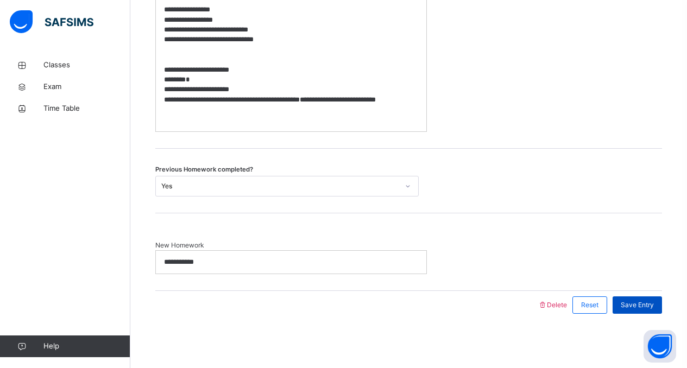
click at [641, 299] on div "Save Entry" at bounding box center [636, 304] width 49 height 17
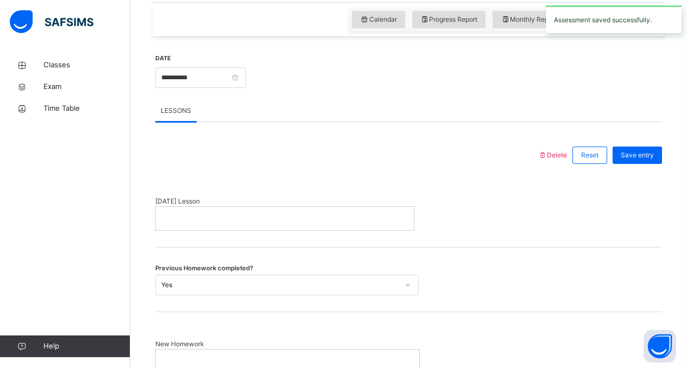
scroll to position [385, 0]
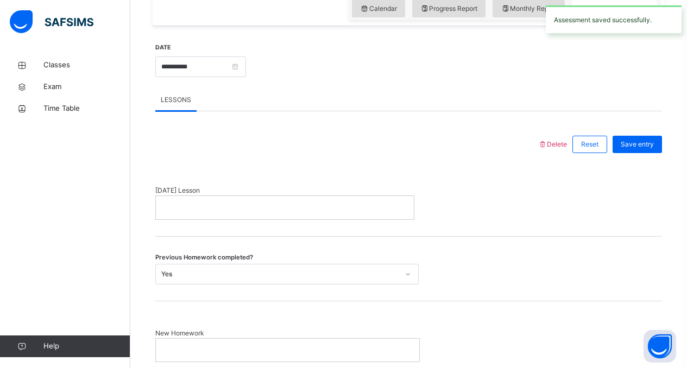
click at [386, 205] on p at bounding box center [285, 207] width 242 height 10
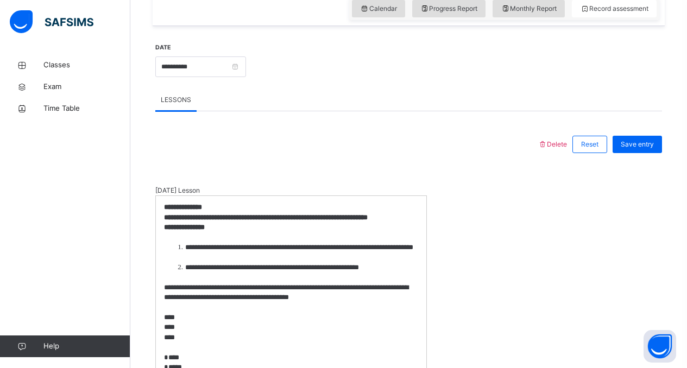
scroll to position [0, 0]
drag, startPoint x: 221, startPoint y: 236, endPoint x: 202, endPoint y: 241, distance: 19.8
click at [201, 232] on p "**********" at bounding box center [291, 228] width 254 height 10
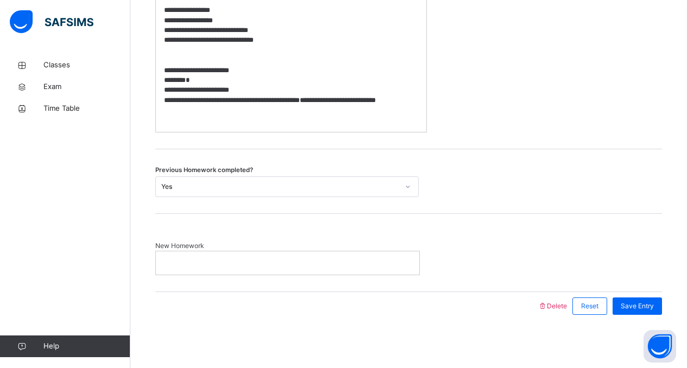
scroll to position [888, 0]
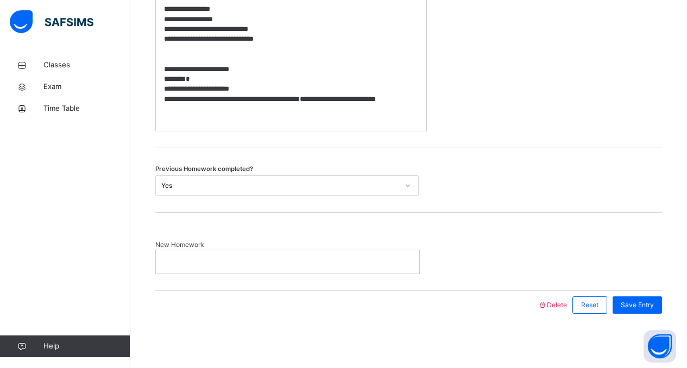
click at [247, 263] on p at bounding box center [287, 262] width 247 height 10
click at [650, 310] on span "Save Entry" at bounding box center [636, 305] width 33 height 10
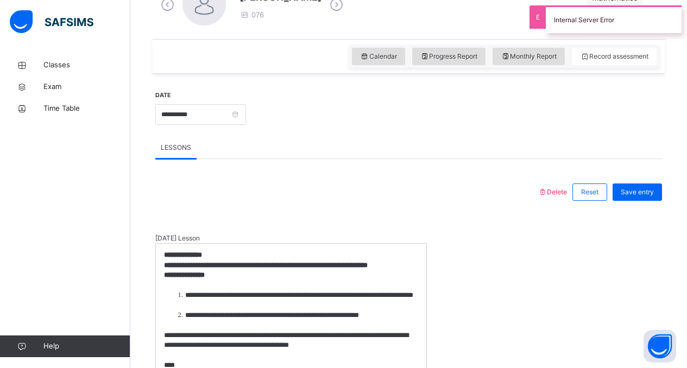
scroll to position [336, 0]
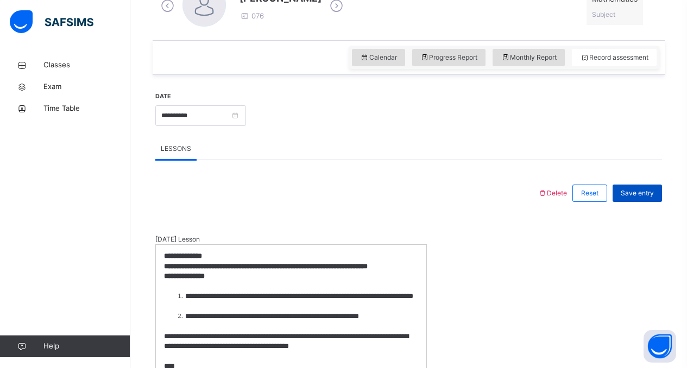
click at [647, 189] on span "Save entry" at bounding box center [636, 193] width 33 height 10
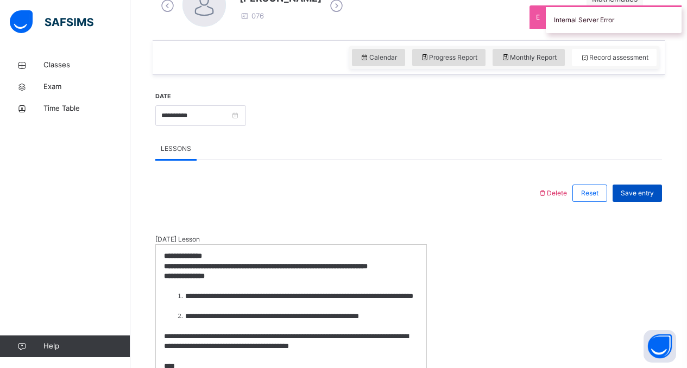
click at [647, 189] on span "Save entry" at bounding box center [636, 193] width 33 height 10
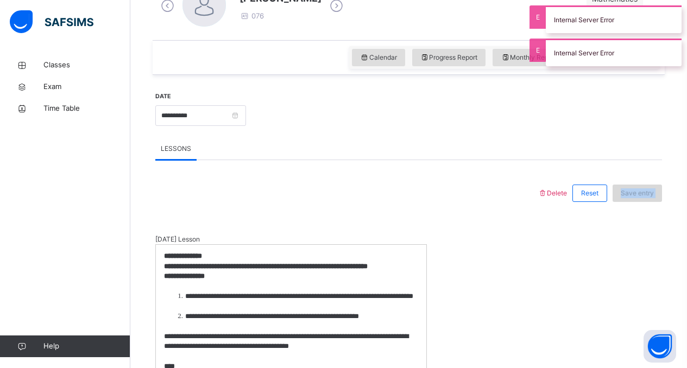
click at [647, 189] on span "Save entry" at bounding box center [636, 193] width 33 height 10
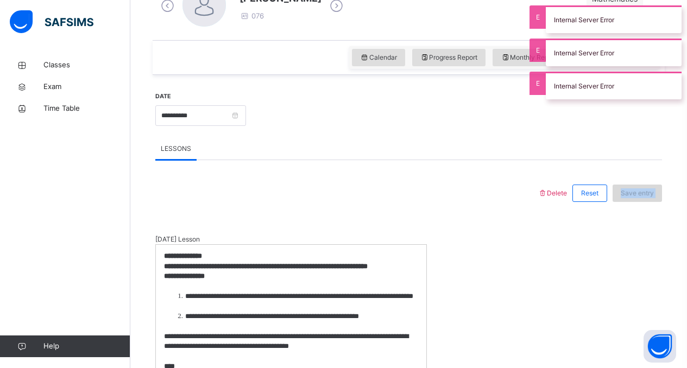
click at [647, 189] on span "Save entry" at bounding box center [636, 193] width 33 height 10
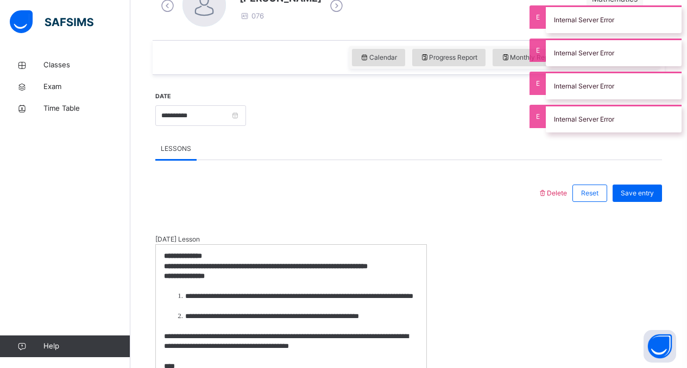
click at [176, 146] on span "LESSONS" at bounding box center [176, 149] width 30 height 10
click at [176, 147] on span "LESSONS" at bounding box center [176, 149] width 30 height 10
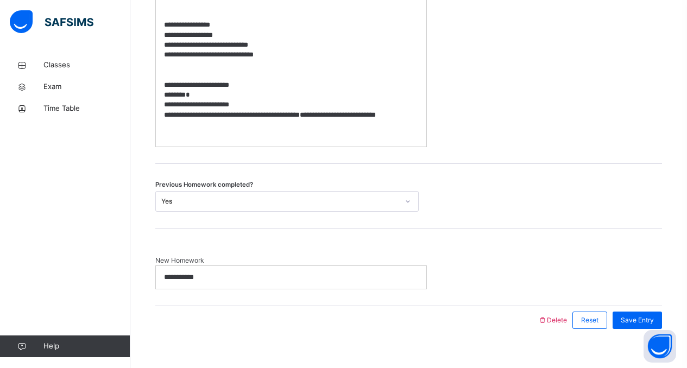
scroll to position [894, 0]
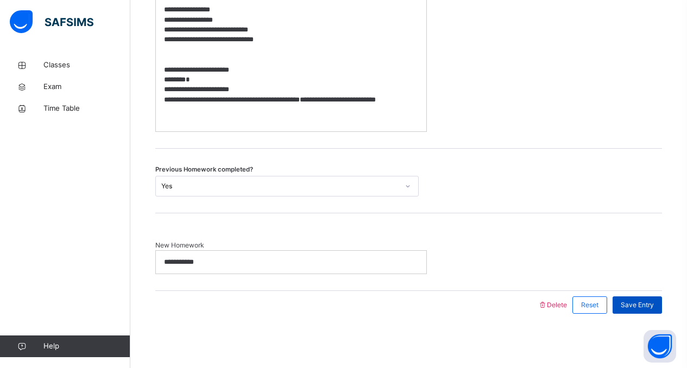
click at [642, 308] on span "Save Entry" at bounding box center [636, 305] width 33 height 10
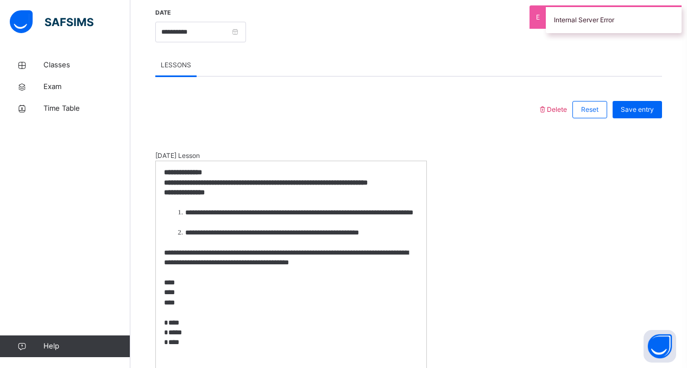
scroll to position [475, 0]
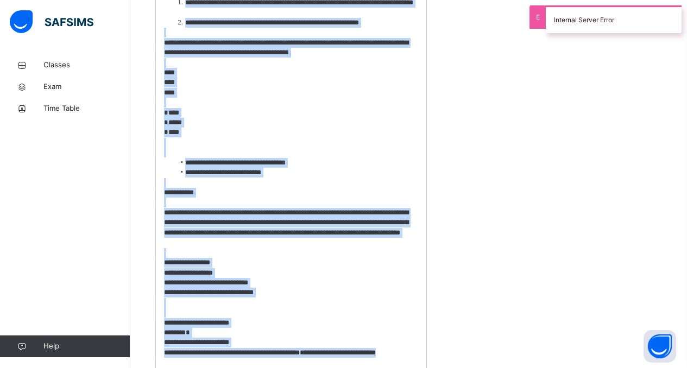
drag, startPoint x: 165, startPoint y: 119, endPoint x: 471, endPoint y: 366, distance: 392.9
click at [471, 366] on div "**********" at bounding box center [408, 163] width 506 height 444
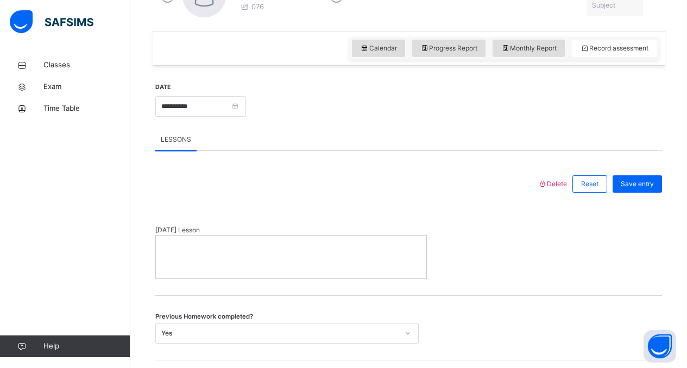
scroll to position [443, 0]
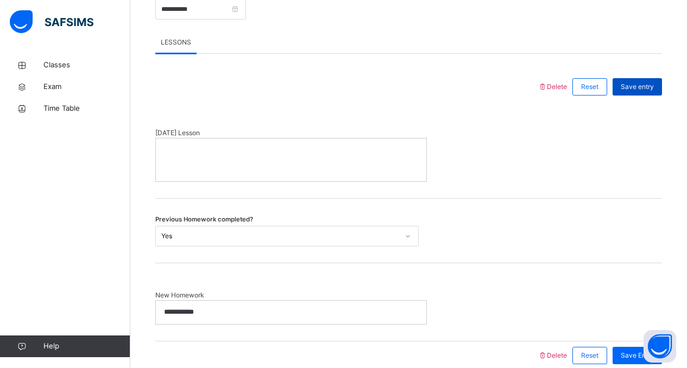
click at [653, 86] on span "Save entry" at bounding box center [636, 87] width 33 height 10
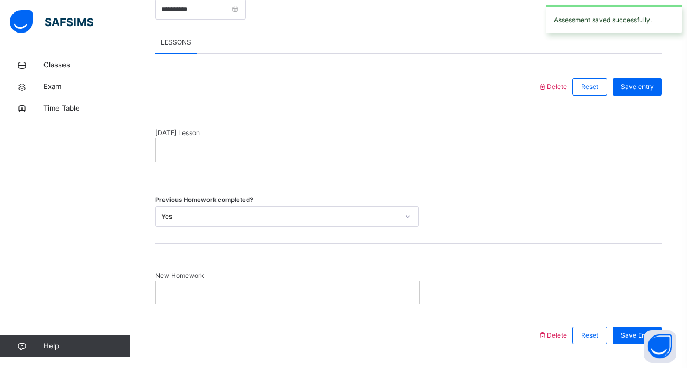
click at [160, 148] on div at bounding box center [285, 149] width 258 height 23
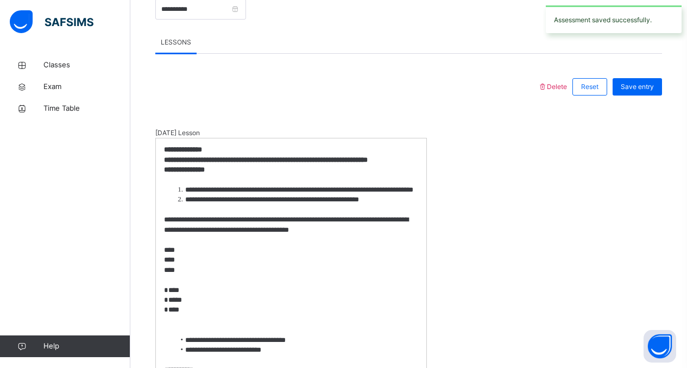
scroll to position [0, 0]
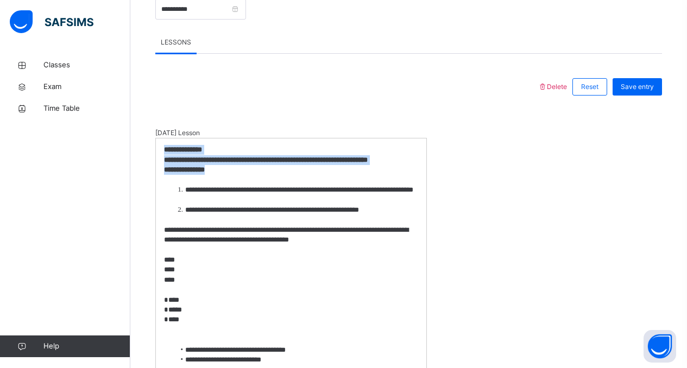
drag, startPoint x: 228, startPoint y: 183, endPoint x: 156, endPoint y: 146, distance: 81.3
click at [156, 146] on div "**********" at bounding box center [291, 354] width 270 height 433
click at [250, 175] on p "**********" at bounding box center [291, 170] width 254 height 10
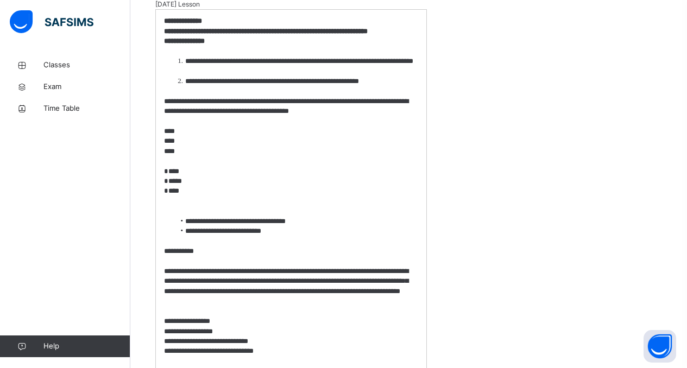
scroll to position [464, 0]
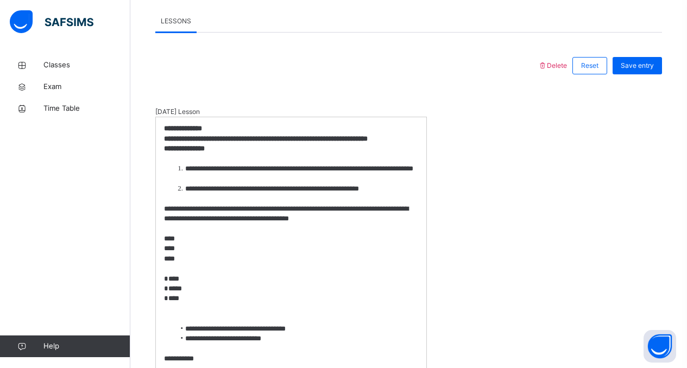
click at [232, 154] on p "**********" at bounding box center [291, 149] width 254 height 10
click at [165, 128] on strong "**********" at bounding box center [183, 128] width 38 height 7
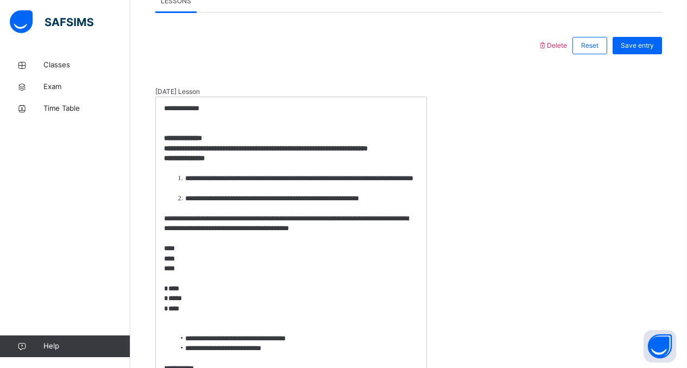
scroll to position [494, 0]
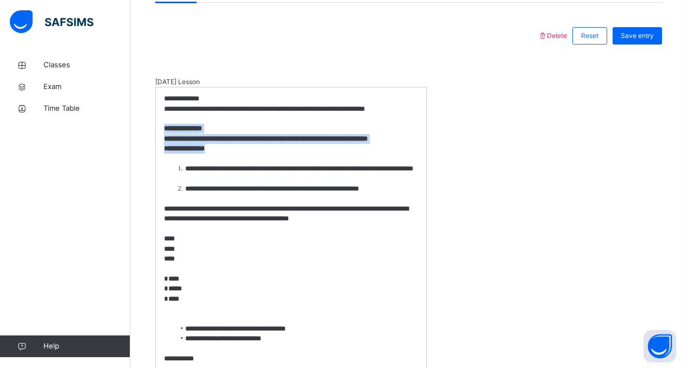
drag, startPoint x: 219, startPoint y: 157, endPoint x: 158, endPoint y: 126, distance: 67.7
click at [158, 126] on div "**********" at bounding box center [291, 318] width 270 height 463
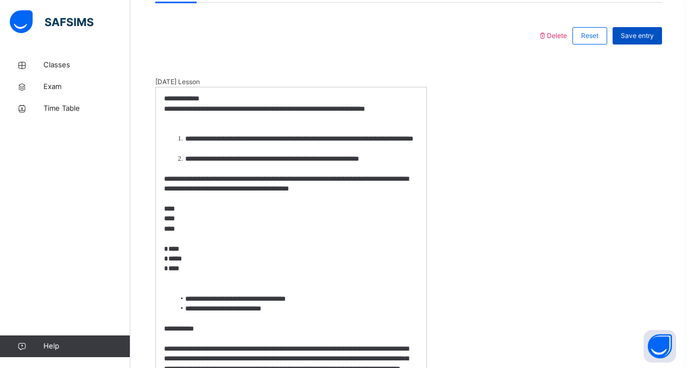
click at [655, 41] on div "Save entry" at bounding box center [636, 35] width 49 height 17
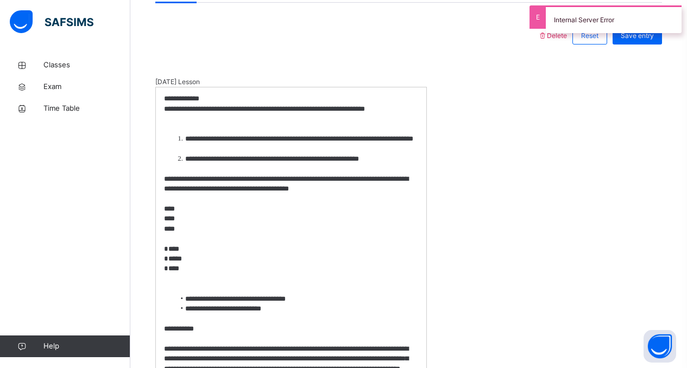
click at [187, 124] on p at bounding box center [291, 129] width 254 height 10
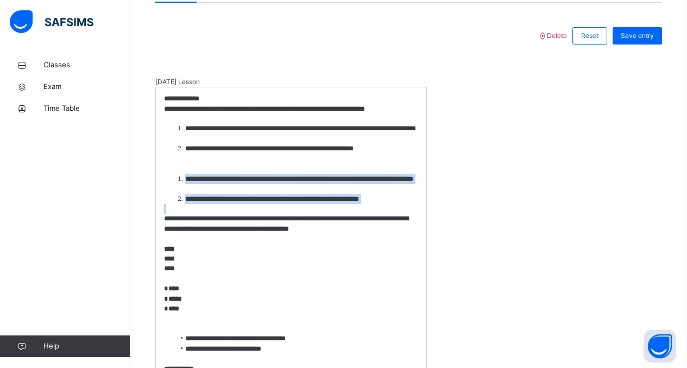
drag, startPoint x: 170, startPoint y: 178, endPoint x: 415, endPoint y: 205, distance: 246.3
click at [415, 205] on div "**********" at bounding box center [291, 323] width 270 height 473
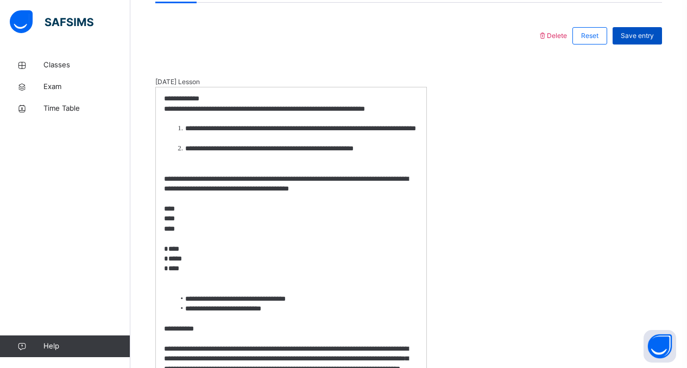
click at [653, 40] on span "Save entry" at bounding box center [636, 36] width 33 height 10
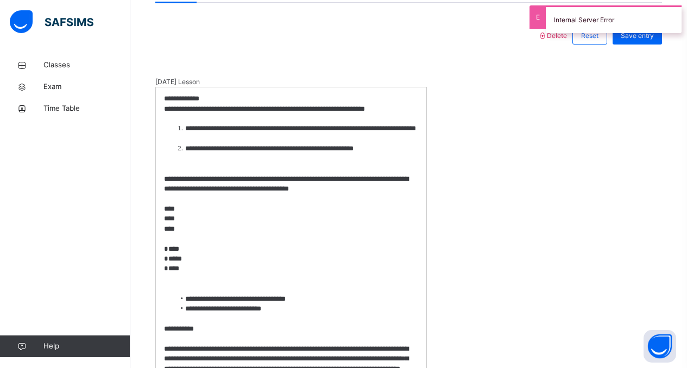
click at [179, 165] on p at bounding box center [291, 169] width 254 height 10
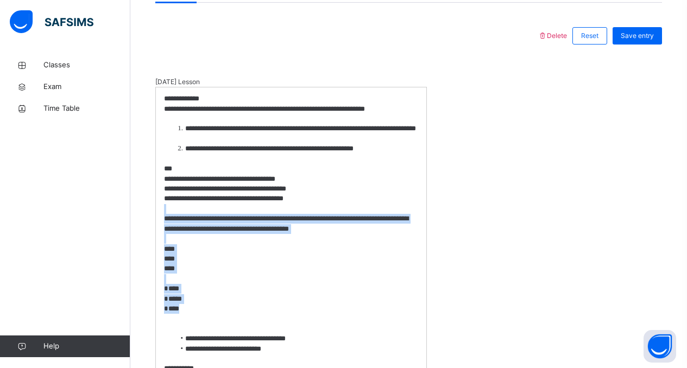
drag, startPoint x: 212, startPoint y: 308, endPoint x: 146, endPoint y: 213, distance: 116.2
click at [146, 213] on div "Back / Grade 5 . Grade 5 Grade Five First Term 2025-2026 Class Members Subjects…" at bounding box center [408, 178] width 556 height 1237
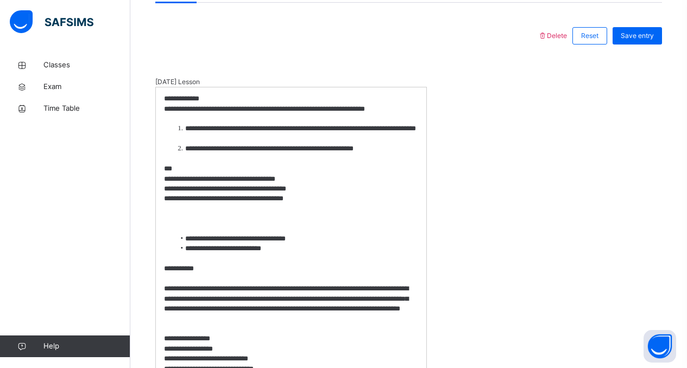
click at [167, 209] on p at bounding box center [291, 209] width 254 height 10
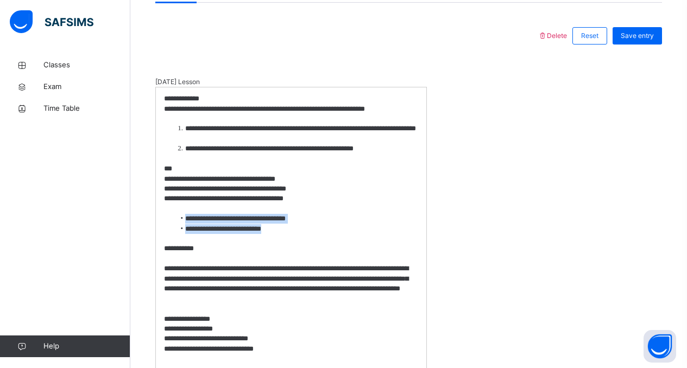
drag, startPoint x: 314, startPoint y: 230, endPoint x: 167, endPoint y: 221, distance: 147.4
click at [167, 221] on ul "**********" at bounding box center [291, 224] width 254 height 20
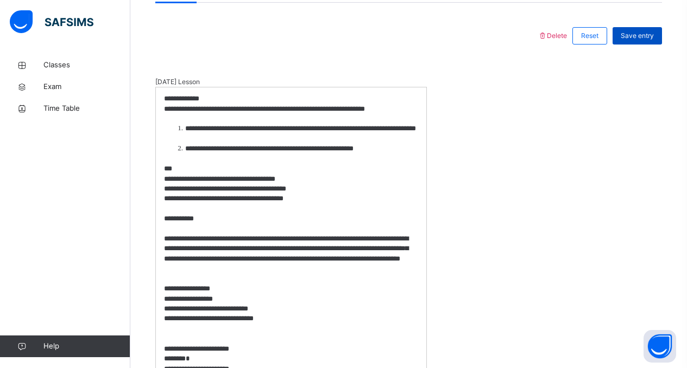
click at [637, 34] on span "Save entry" at bounding box center [636, 36] width 33 height 10
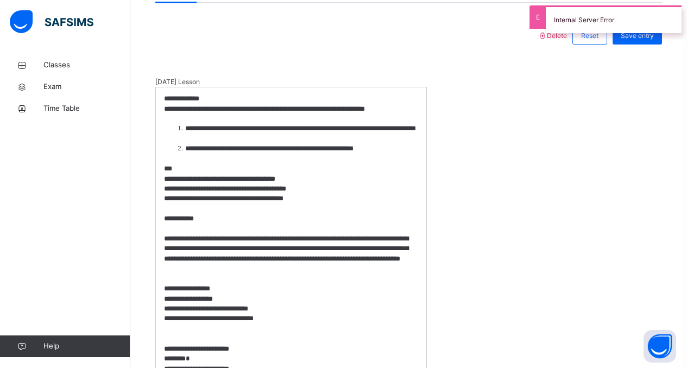
click at [174, 214] on p "**********" at bounding box center [291, 219] width 254 height 10
click at [166, 213] on p at bounding box center [291, 209] width 254 height 10
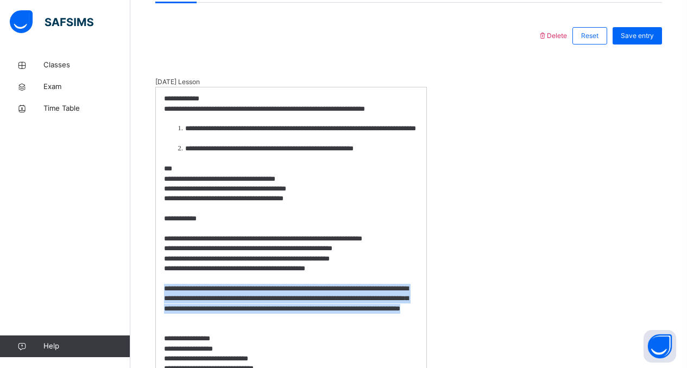
drag, startPoint x: 294, startPoint y: 322, endPoint x: 156, endPoint y: 285, distance: 142.2
click at [156, 285] on div "**********" at bounding box center [291, 273] width 270 height 373
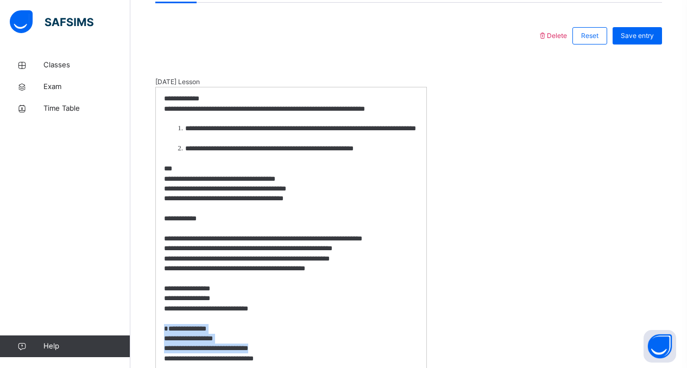
drag, startPoint x: 277, startPoint y: 346, endPoint x: 152, endPoint y: 327, distance: 126.8
click at [152, 327] on div "**********" at bounding box center [408, 204] width 517 height 911
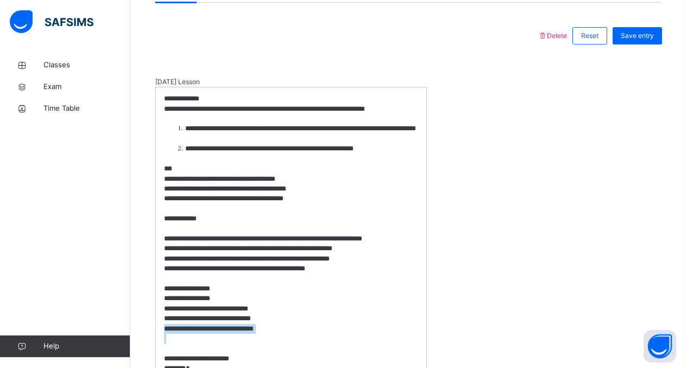
drag, startPoint x: 291, startPoint y: 336, endPoint x: 149, endPoint y: 326, distance: 142.6
click at [149, 326] on div "Back / Grade 5 . Grade 5 Grade Five First Term 2025-2026 Class Members Subjects…" at bounding box center [408, 108] width 556 height 1097
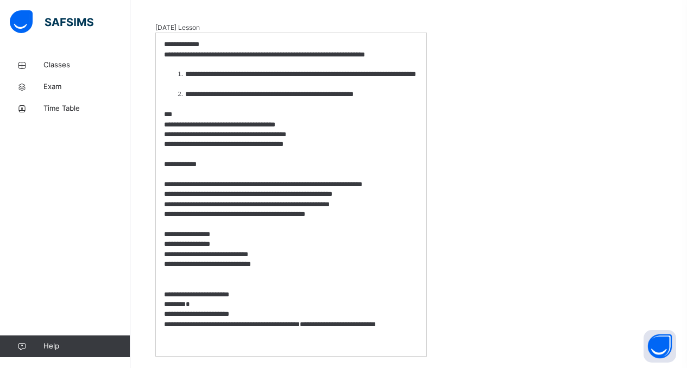
scroll to position [601, 0]
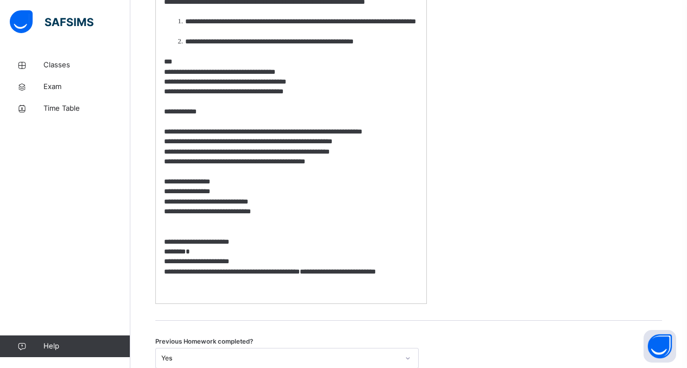
click at [164, 239] on p "**********" at bounding box center [291, 242] width 254 height 10
click at [173, 230] on p at bounding box center [291, 232] width 254 height 10
drag, startPoint x: 242, startPoint y: 242, endPoint x: 162, endPoint y: 240, distance: 79.3
click at [162, 240] on div "**********" at bounding box center [291, 141] width 270 height 323
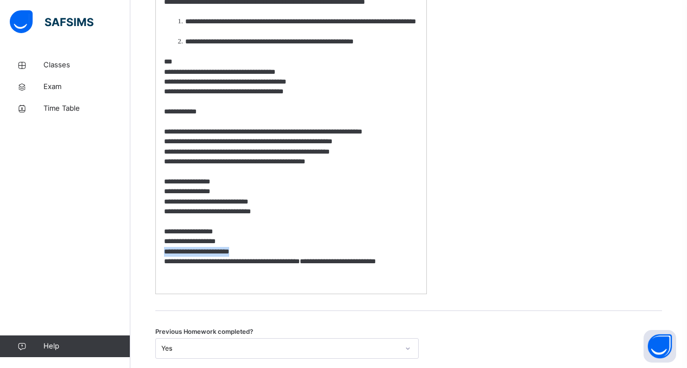
drag, startPoint x: 237, startPoint y: 253, endPoint x: 159, endPoint y: 253, distance: 78.2
click at [160, 253] on div "**********" at bounding box center [291, 136] width 270 height 313
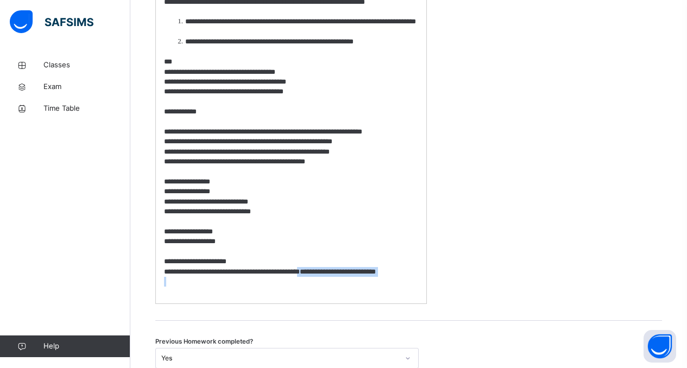
drag, startPoint x: 259, startPoint y: 268, endPoint x: 355, endPoint y: 280, distance: 96.9
click at [355, 280] on div "**********" at bounding box center [291, 141] width 270 height 323
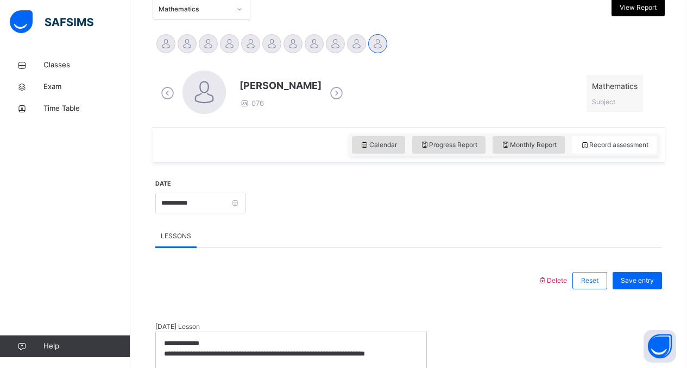
scroll to position [250, 0]
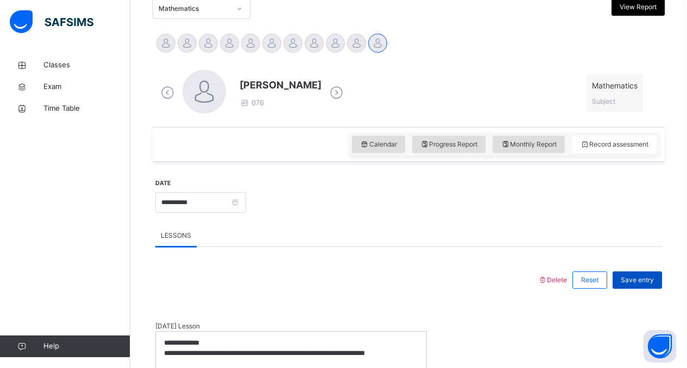
click at [646, 274] on div "Save entry" at bounding box center [636, 279] width 49 height 17
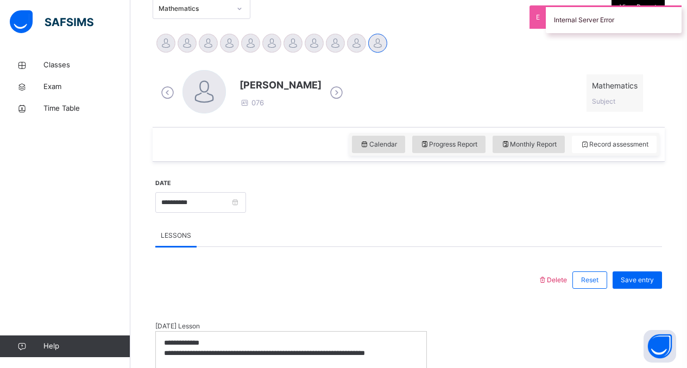
scroll to position [586, 0]
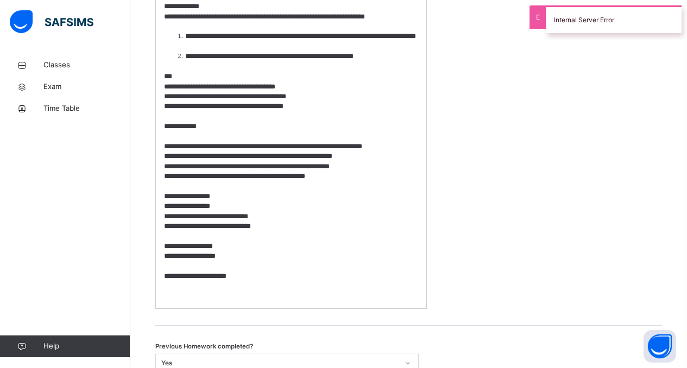
click at [252, 279] on p "**********" at bounding box center [291, 276] width 254 height 10
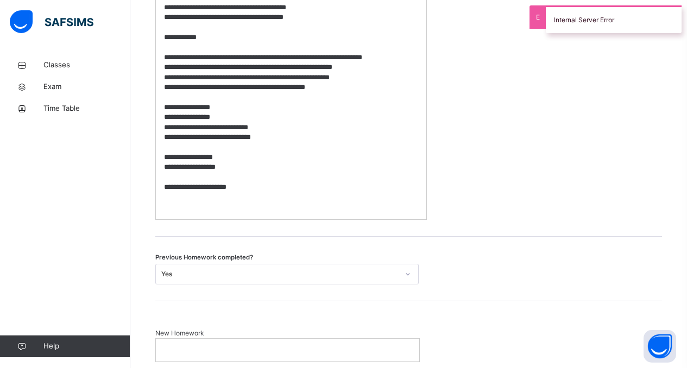
scroll to position [764, 0]
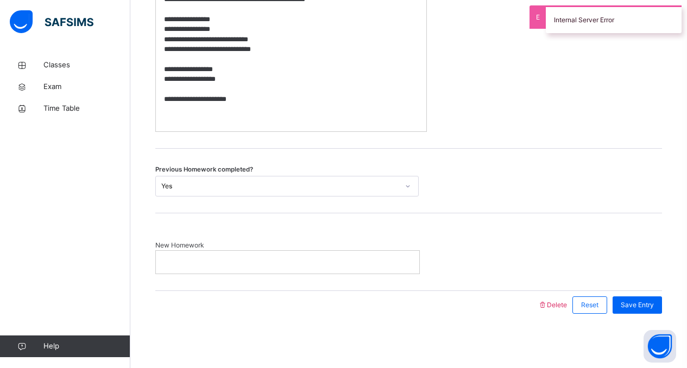
click at [335, 256] on div at bounding box center [287, 262] width 263 height 23
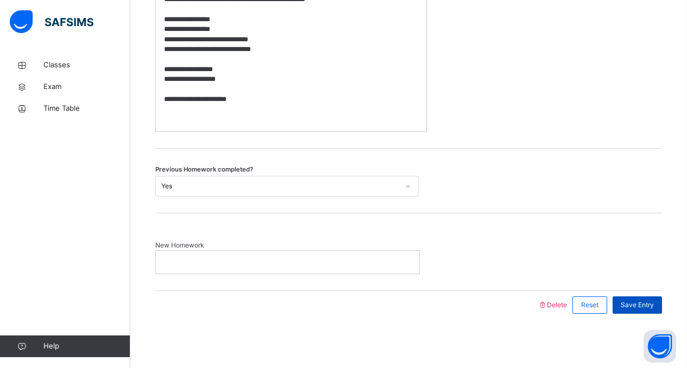
click at [632, 301] on span "Save Entry" at bounding box center [636, 305] width 33 height 10
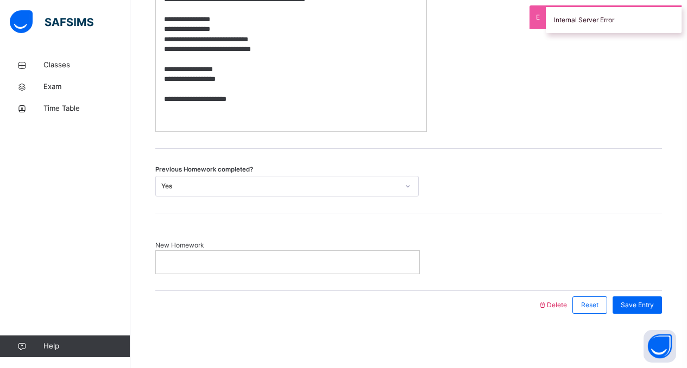
click at [316, 272] on div at bounding box center [287, 262] width 263 height 23
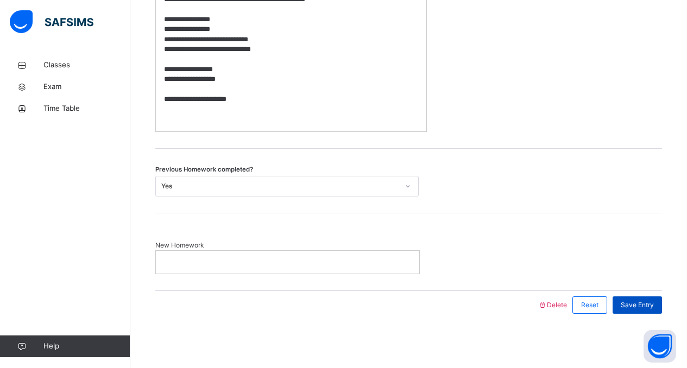
click at [646, 303] on span "Save Entry" at bounding box center [636, 305] width 33 height 10
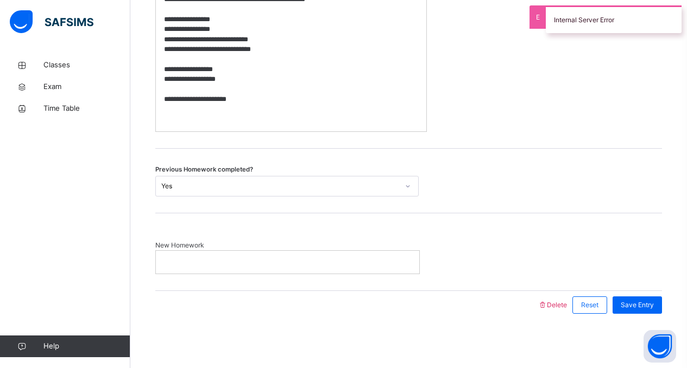
click at [239, 112] on p at bounding box center [291, 110] width 254 height 10
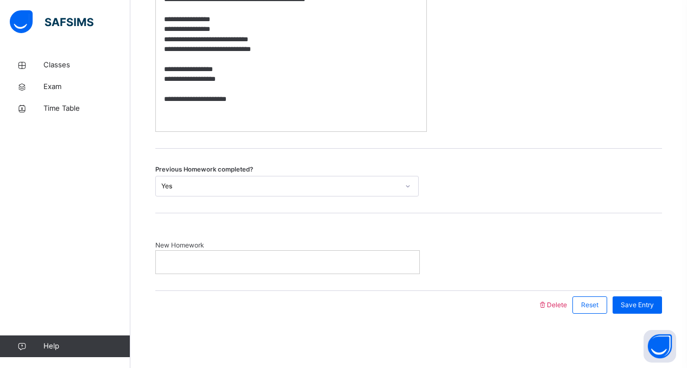
click at [226, 260] on p at bounding box center [287, 262] width 247 height 10
click at [188, 268] on div at bounding box center [287, 262] width 263 height 23
click at [660, 311] on div "Save Entry" at bounding box center [636, 304] width 49 height 17
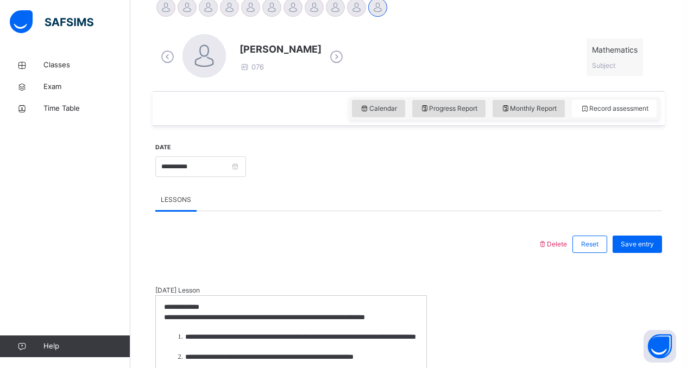
scroll to position [300, 0]
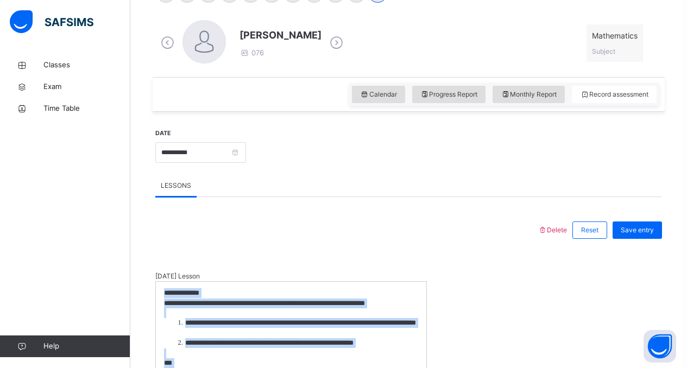
drag, startPoint x: 284, startPoint y: 123, endPoint x: 161, endPoint y: 297, distance: 212.9
copy div "**********"
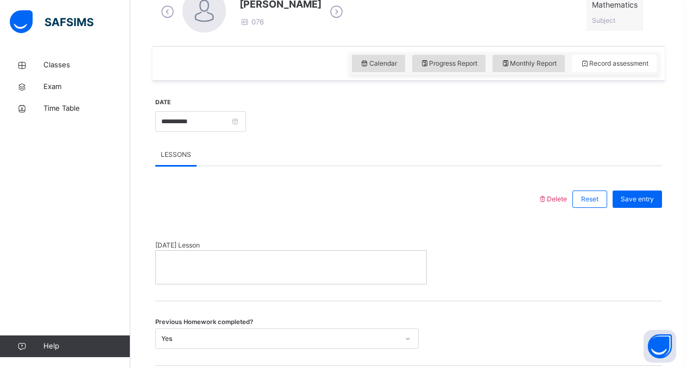
scroll to position [483, 0]
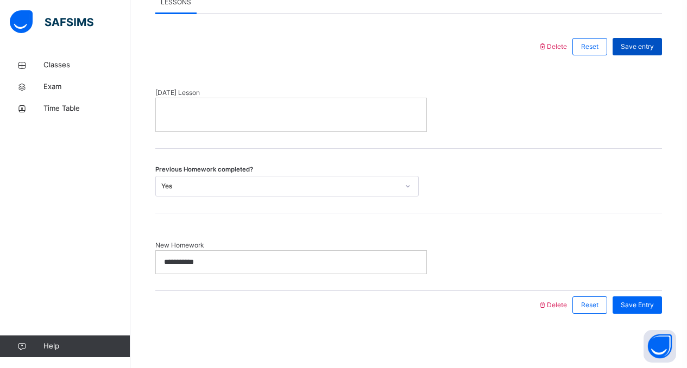
click at [646, 45] on span "Save entry" at bounding box center [636, 47] width 33 height 10
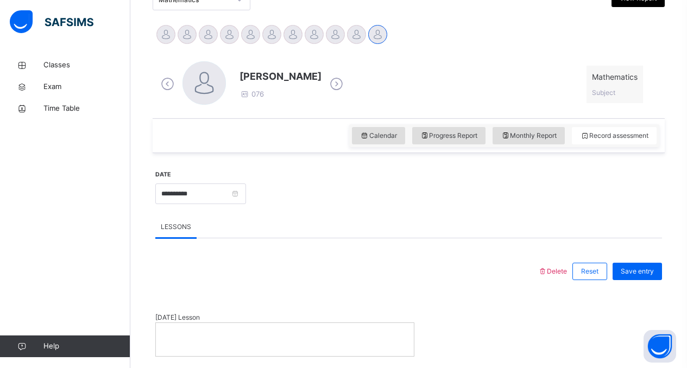
scroll to position [257, 0]
